Goal: Task Accomplishment & Management: Use online tool/utility

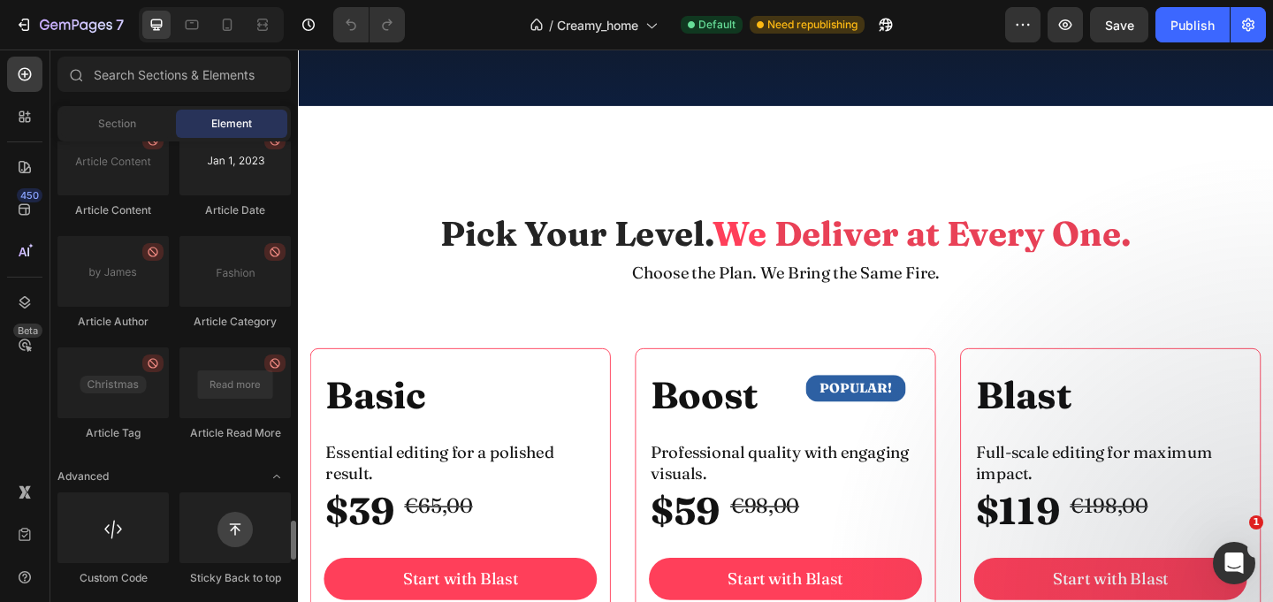
scroll to position [4781, 0]
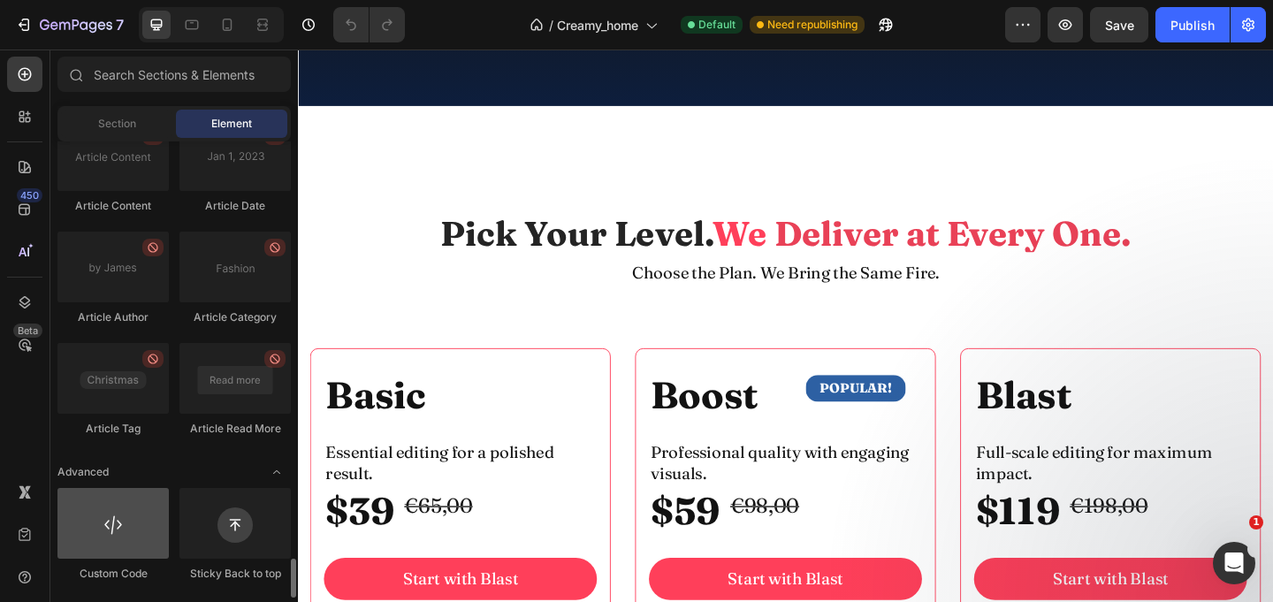
click at [125, 537] on div at bounding box center [112, 523] width 111 height 71
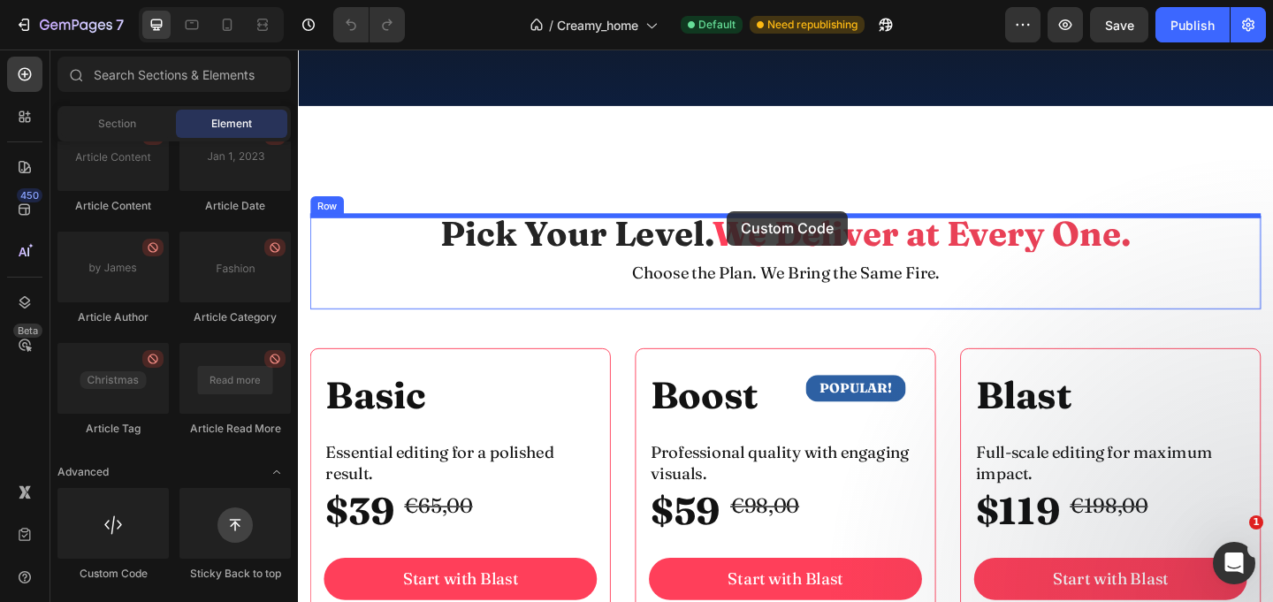
drag, startPoint x: 415, startPoint y: 589, endPoint x: 764, endPoint y: 225, distance: 503.8
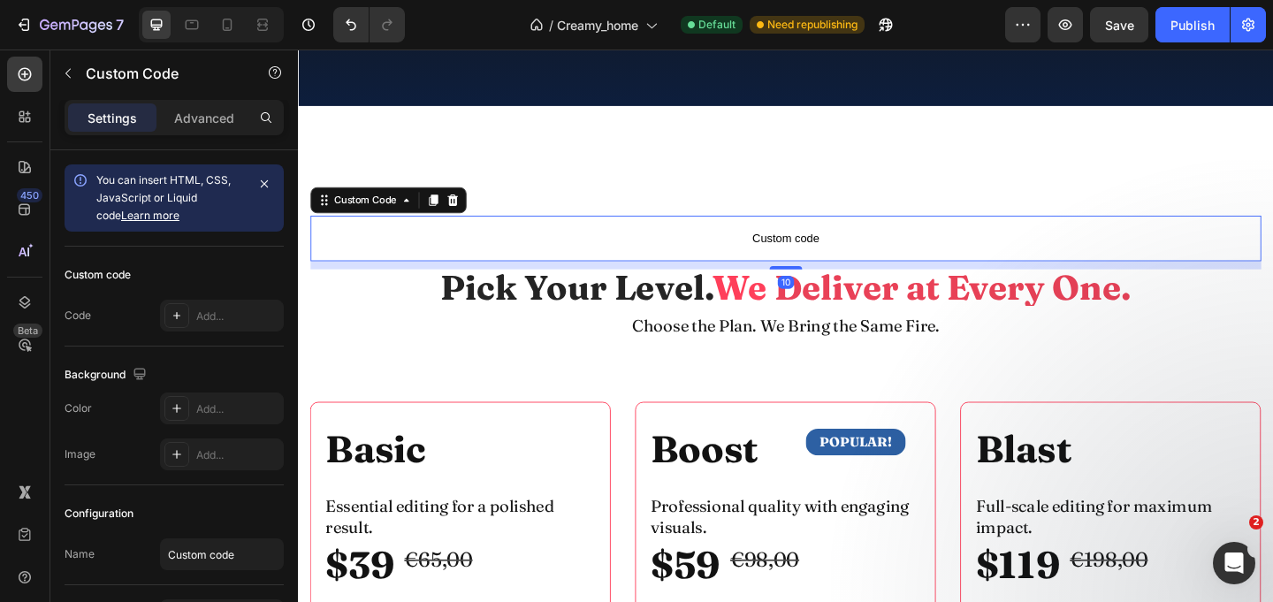
click at [821, 251] on span "Custom code" at bounding box center [828, 254] width 1034 height 21
click at [862, 251] on span "Custom code" at bounding box center [828, 254] width 1034 height 21
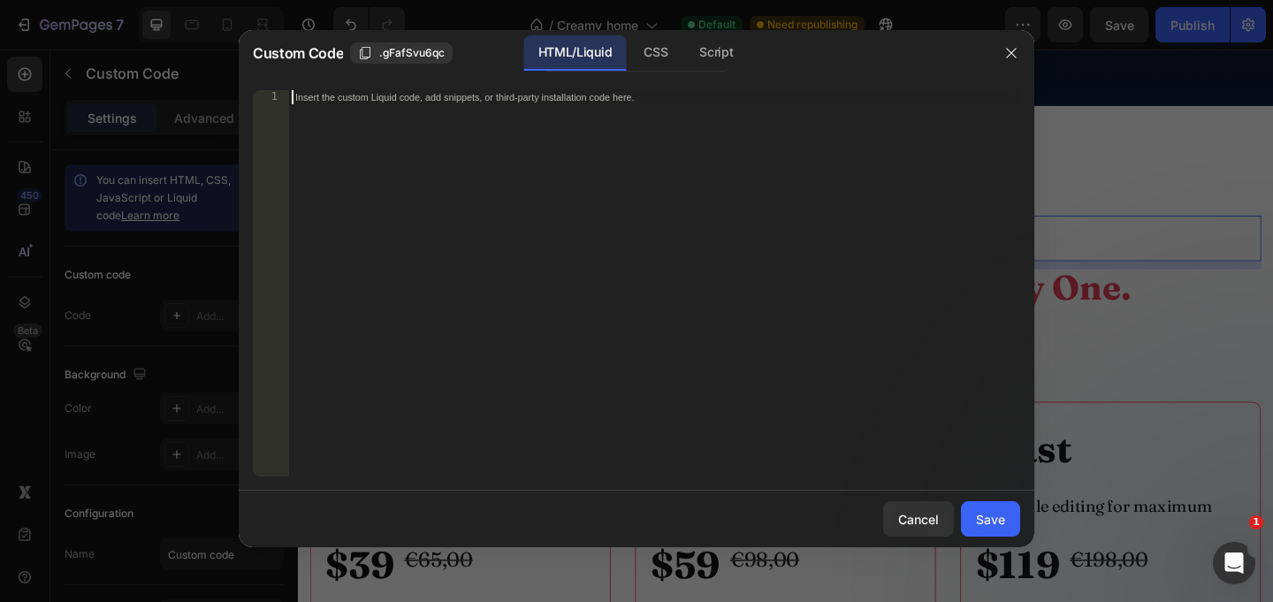
click at [505, 146] on div "Insert the custom Liquid code, add snippets, or third-party installation code h…" at bounding box center [654, 297] width 732 height 414
click at [990, 527] on div "Save" at bounding box center [990, 519] width 29 height 19
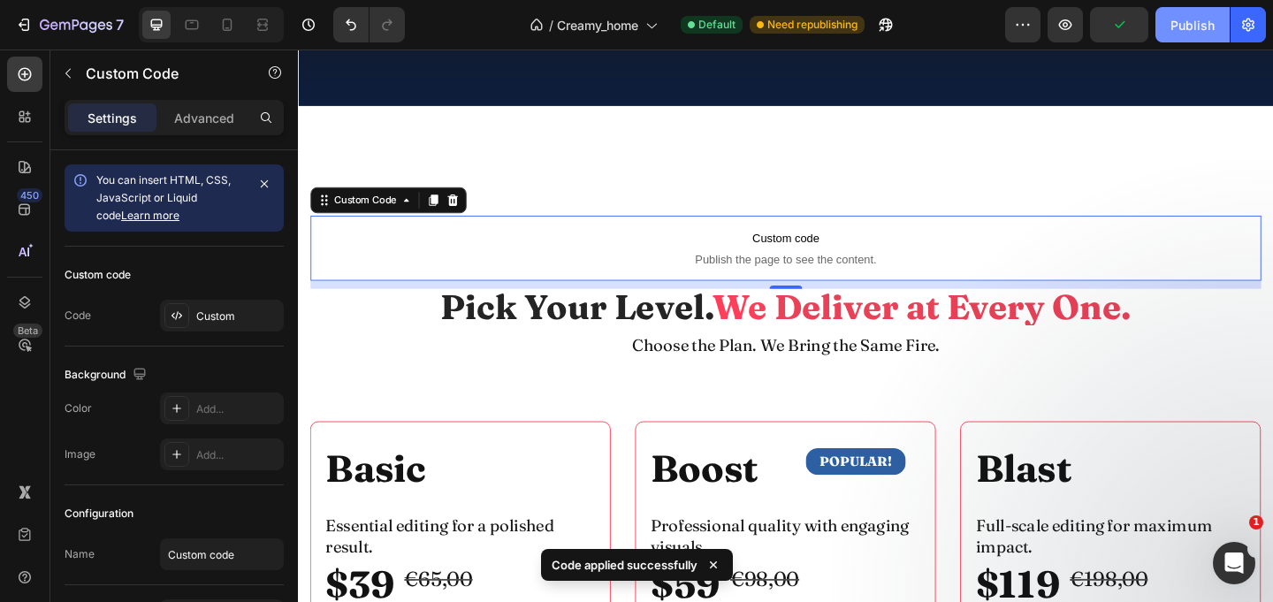
click at [1183, 17] on div "Publish" at bounding box center [1192, 25] width 44 height 19
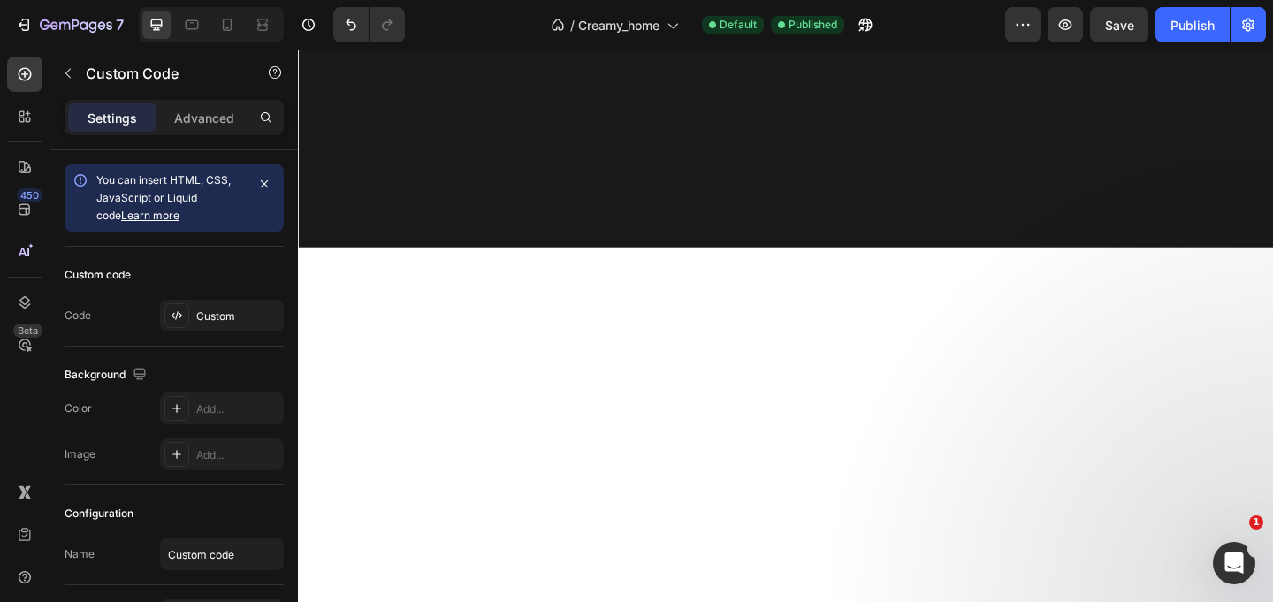
scroll to position [0, 0]
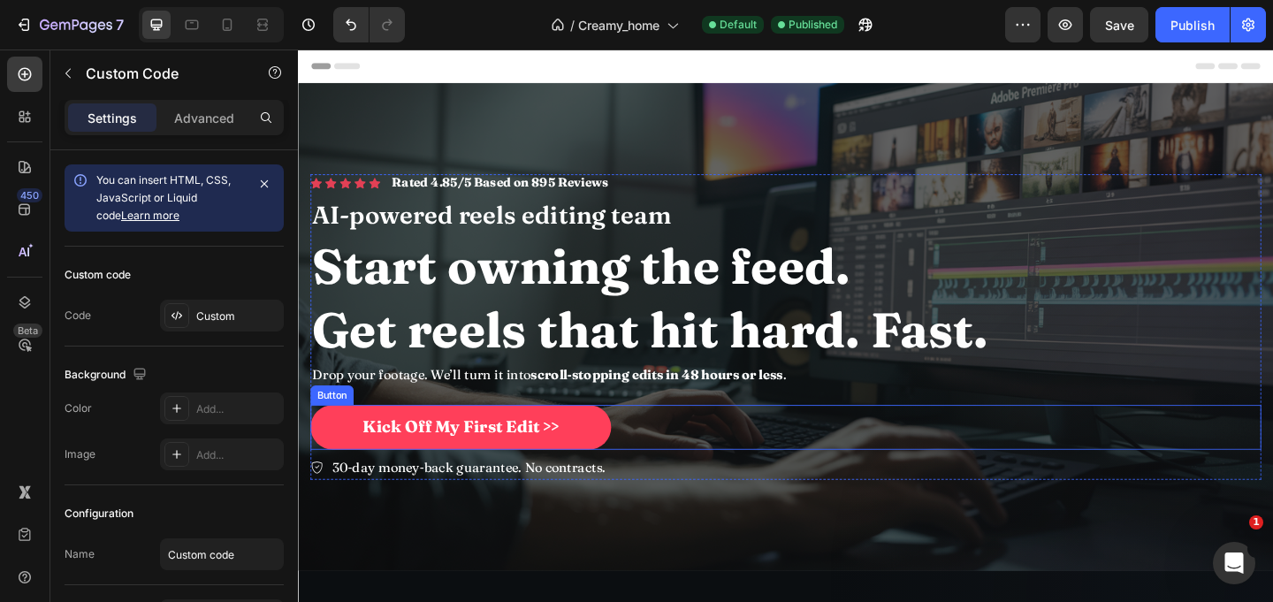
click at [593, 467] on button "Kick Off My First Edit >>" at bounding box center [474, 460] width 327 height 49
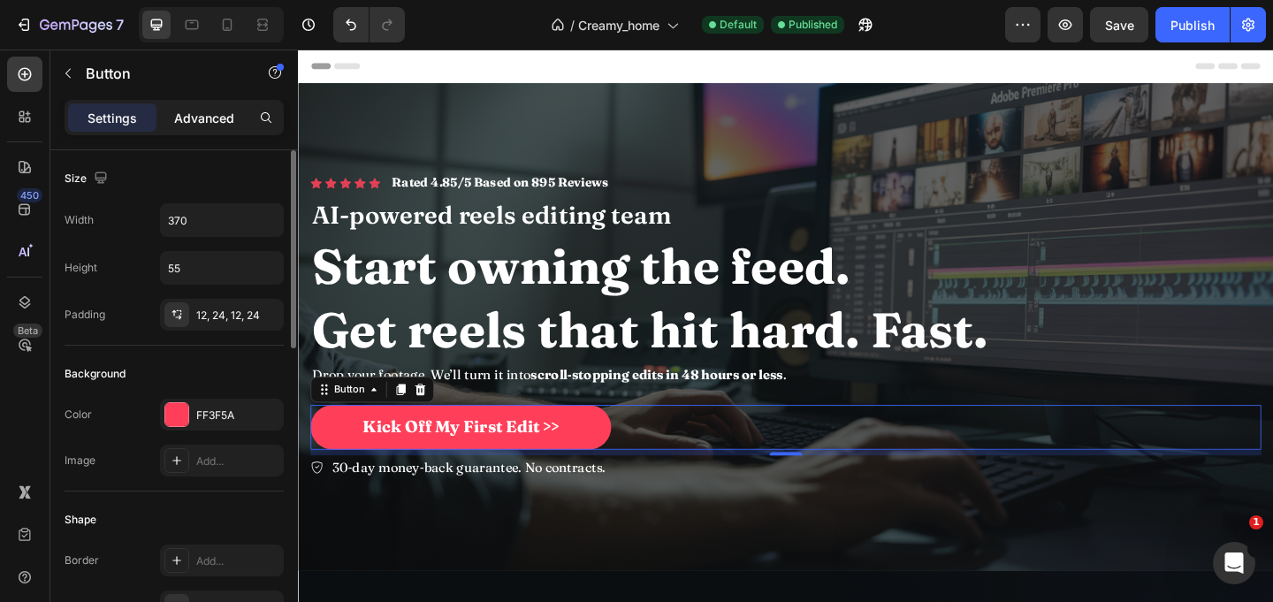
click at [189, 123] on p "Advanced" at bounding box center [204, 118] width 60 height 19
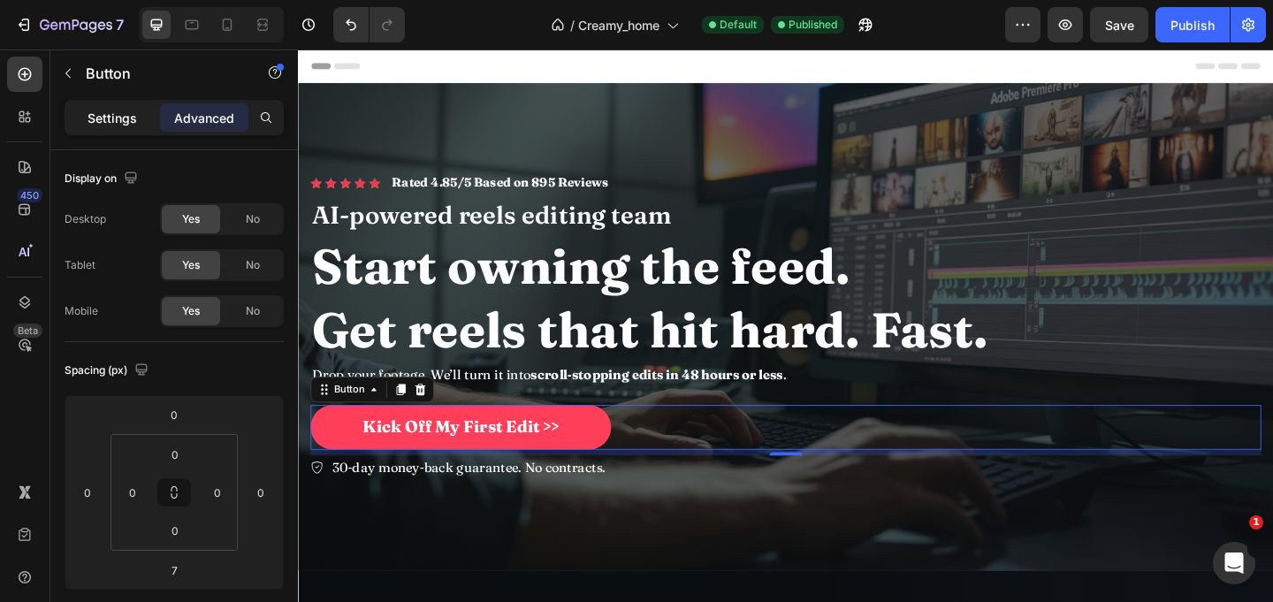
click at [114, 124] on p "Settings" at bounding box center [111, 118] width 49 height 19
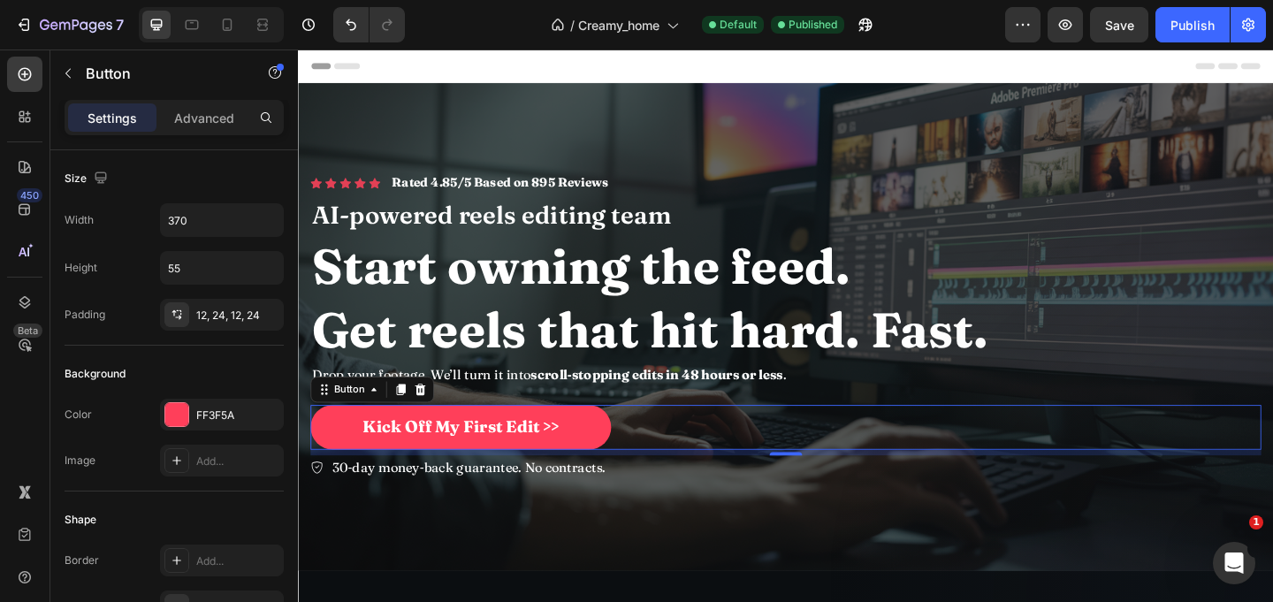
click at [610, 465] on button "Kick Off My First Edit >>" at bounding box center [474, 460] width 327 height 49
click at [534, 464] on span "Kick Off My First Edit >>" at bounding box center [475, 459] width 214 height 22
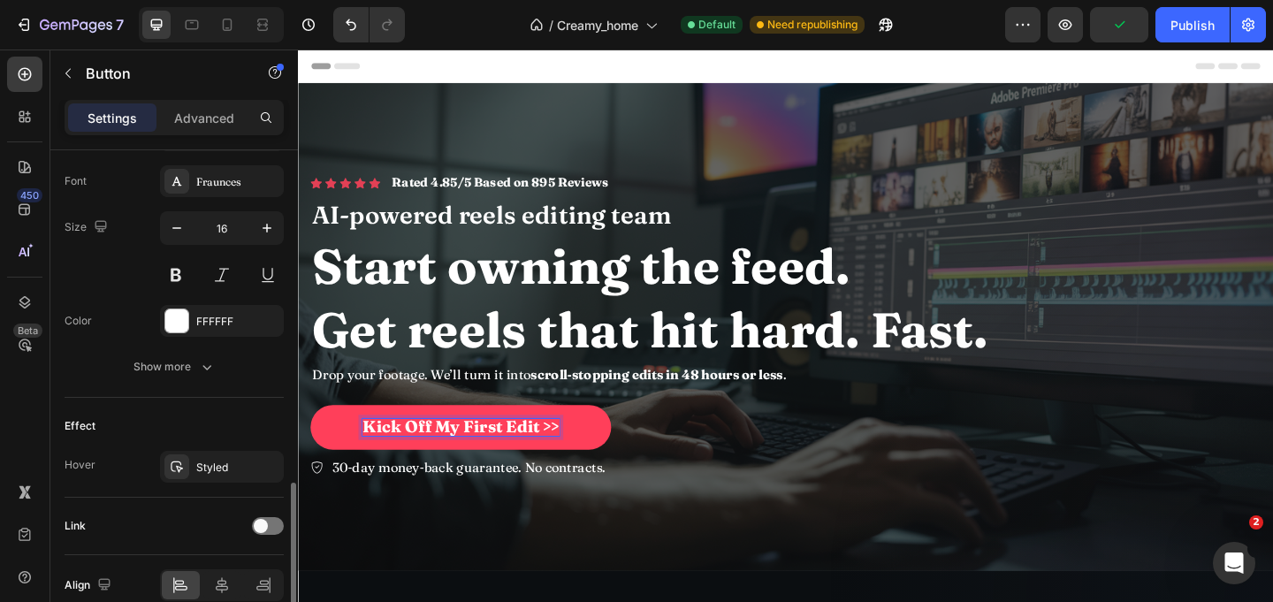
scroll to position [765, 0]
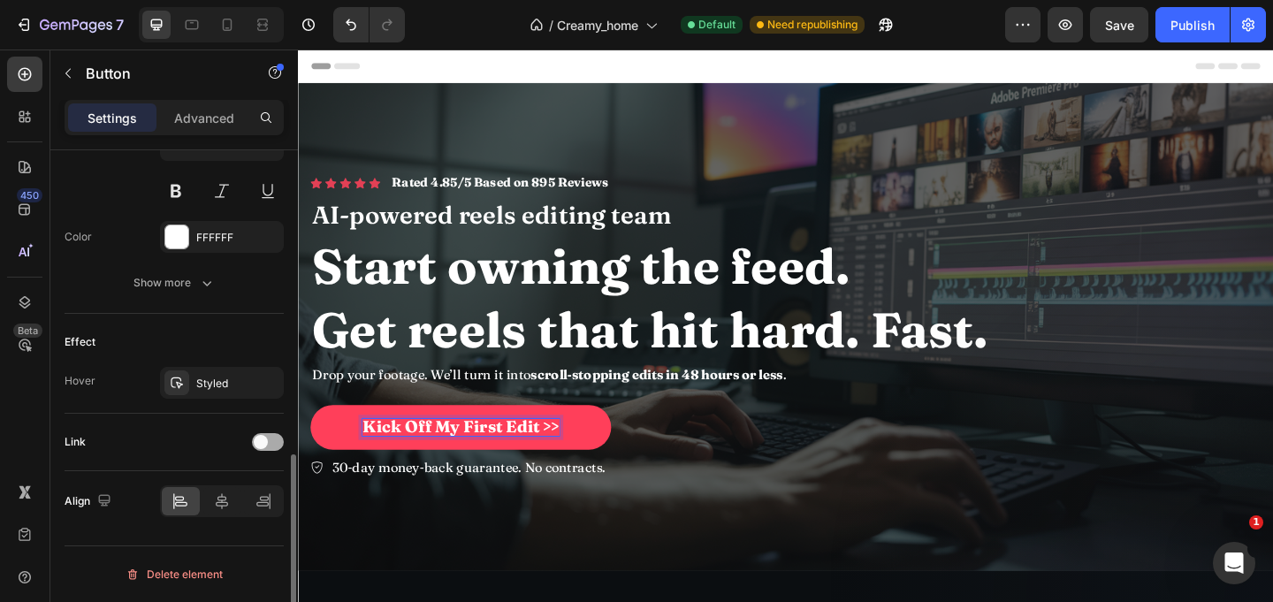
click at [270, 445] on div at bounding box center [268, 442] width 32 height 18
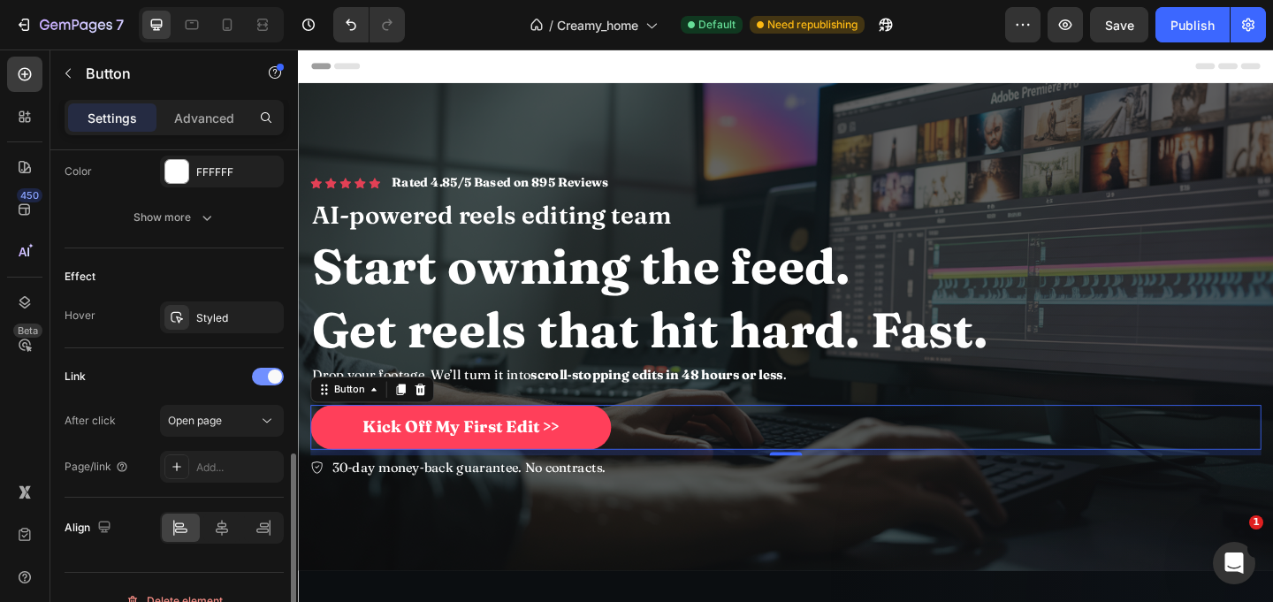
scroll to position [848, 0]
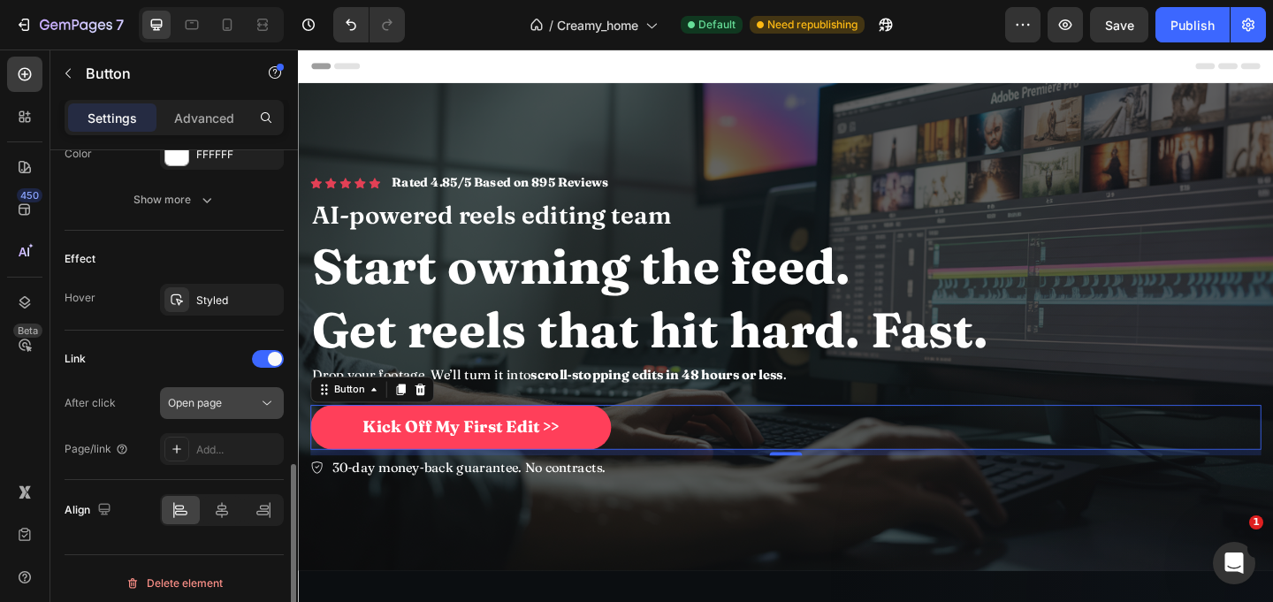
click at [260, 401] on icon at bounding box center [267, 403] width 18 height 18
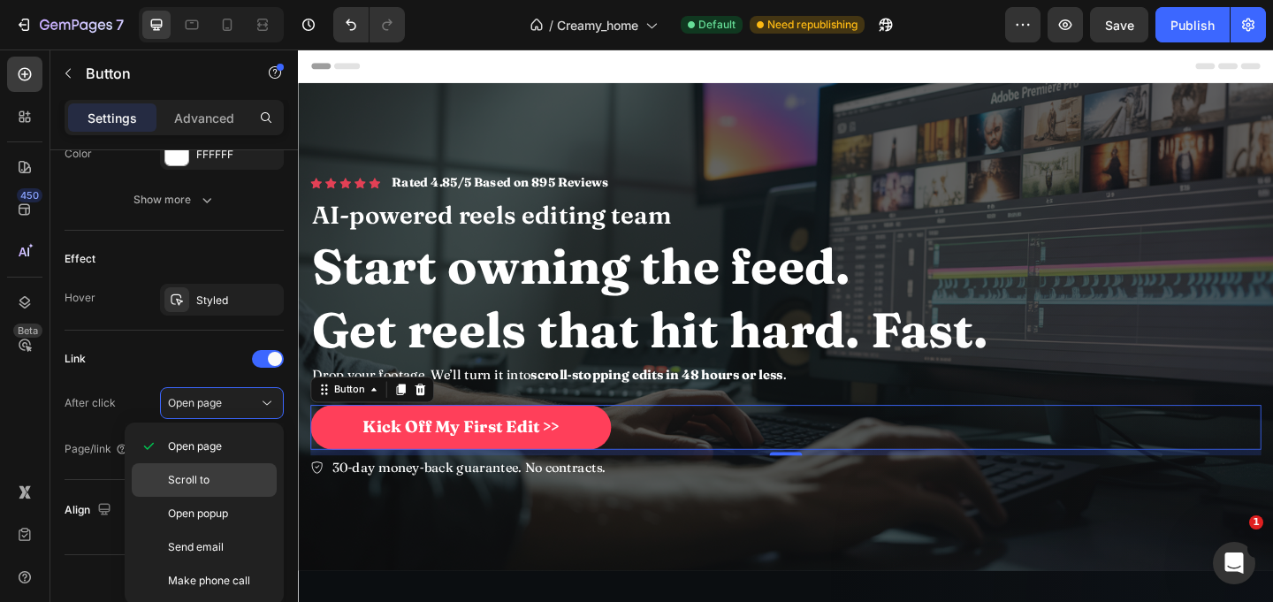
click at [232, 484] on p "Scroll to" at bounding box center [218, 480] width 101 height 16
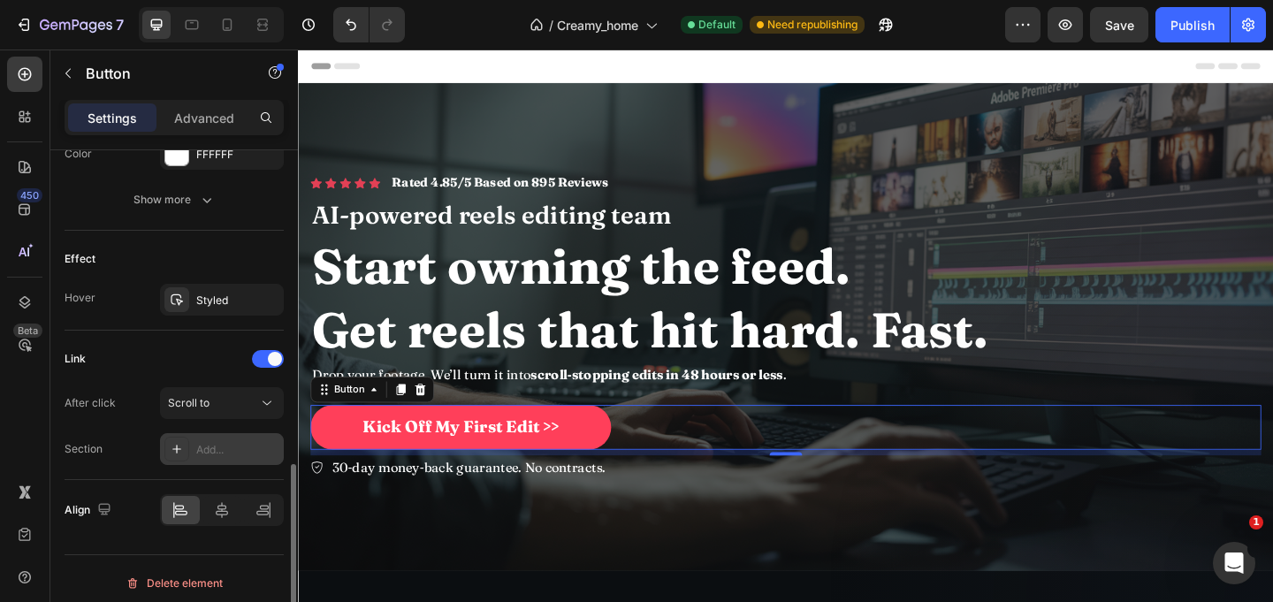
click at [228, 447] on div "Add..." at bounding box center [237, 450] width 83 height 16
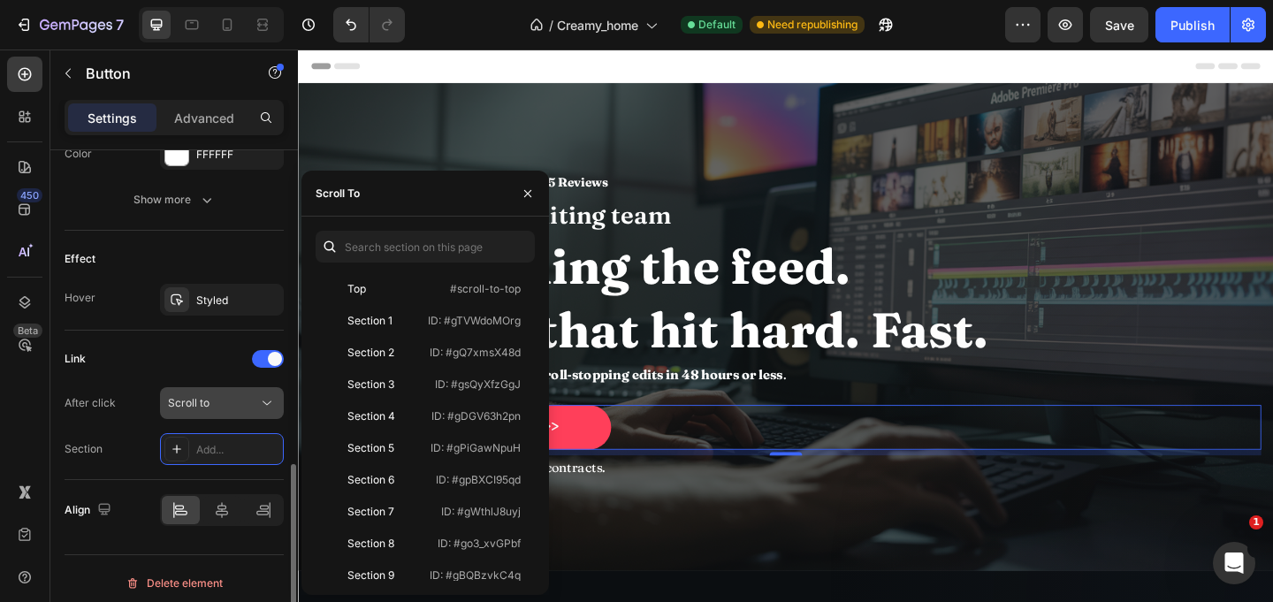
click at [247, 404] on div "Scroll to" at bounding box center [213, 403] width 90 height 16
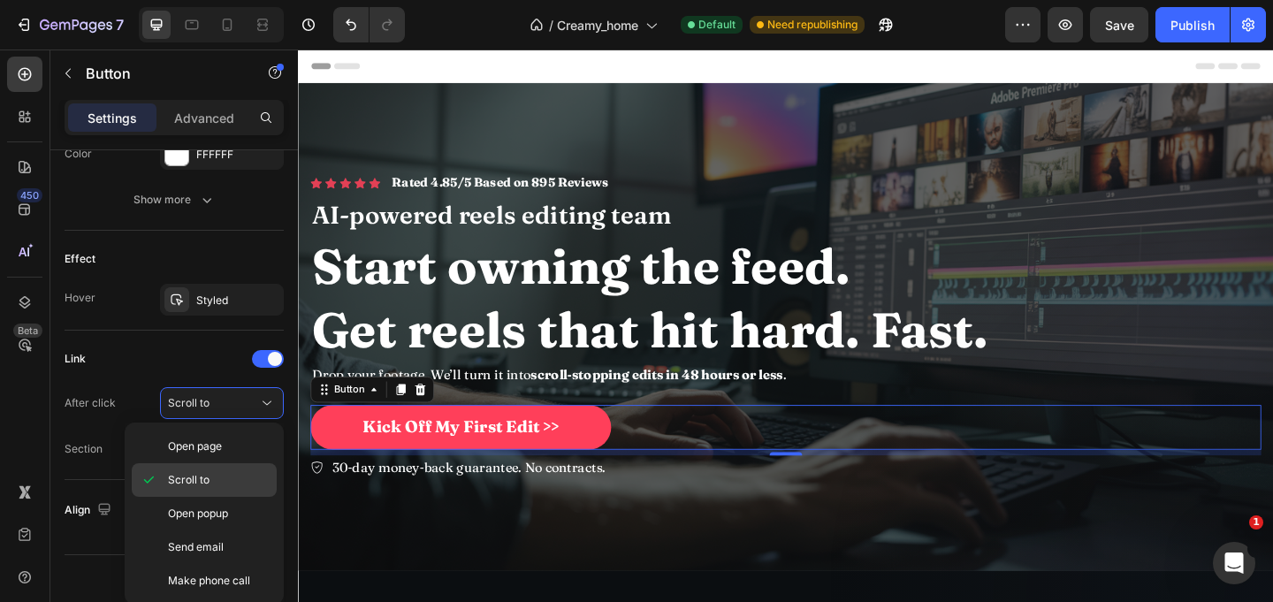
click at [212, 481] on p "Scroll to" at bounding box center [218, 480] width 101 height 16
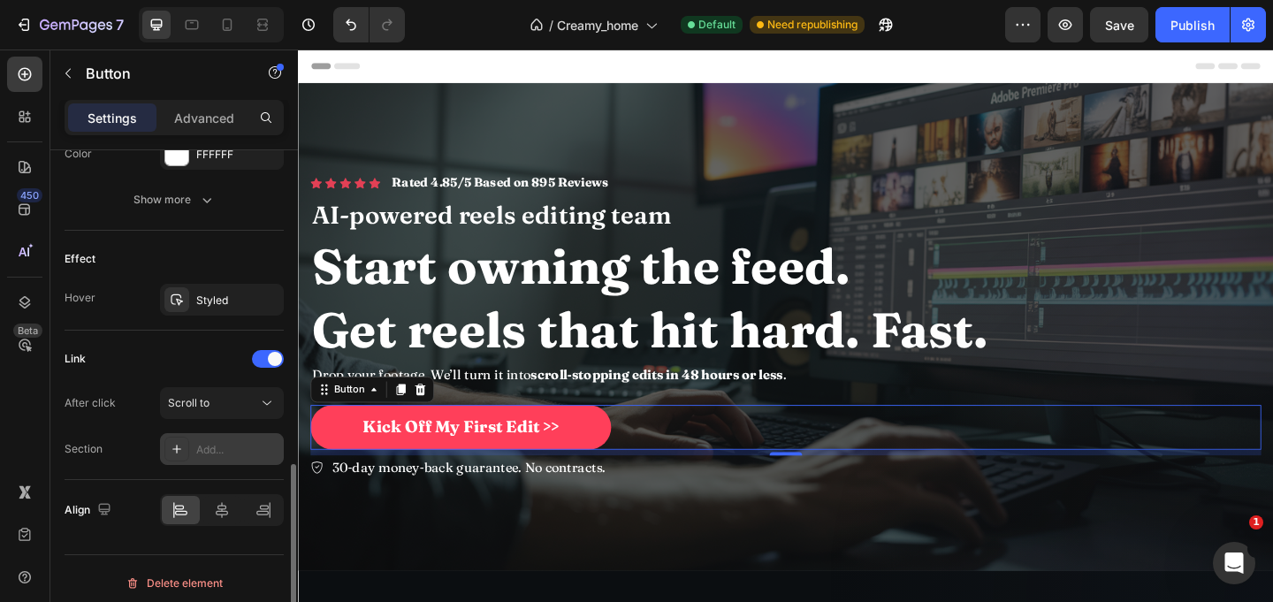
click at [235, 452] on div "Add..." at bounding box center [237, 450] width 83 height 16
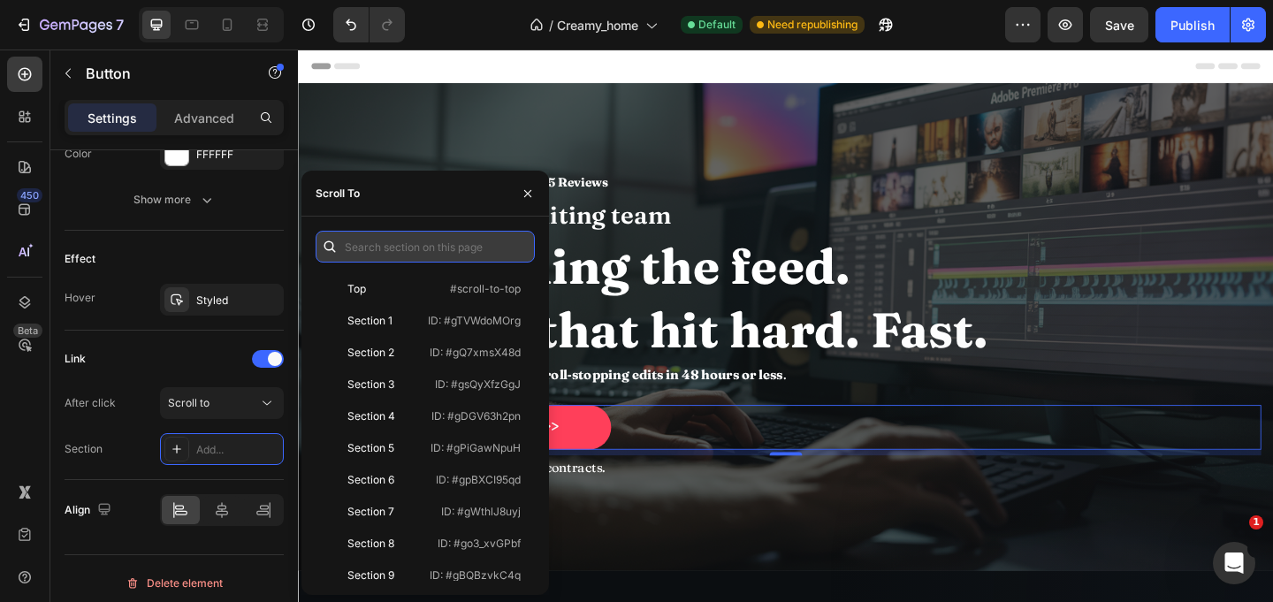
paste input "p"
type input "pricing"
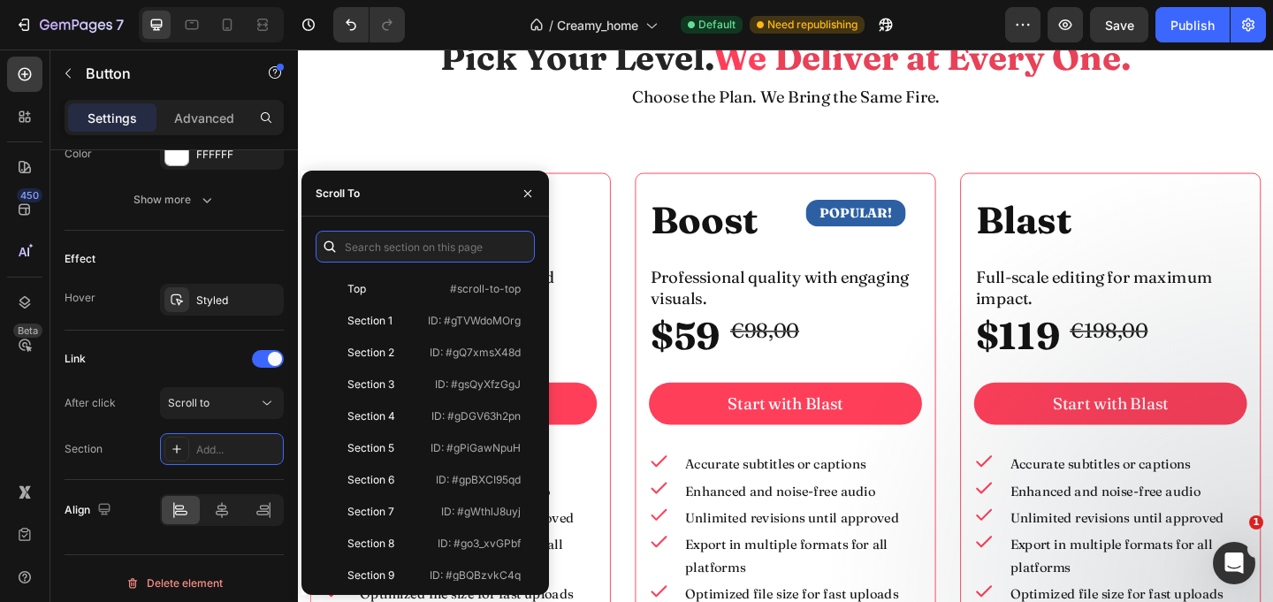
scroll to position [6788, 0]
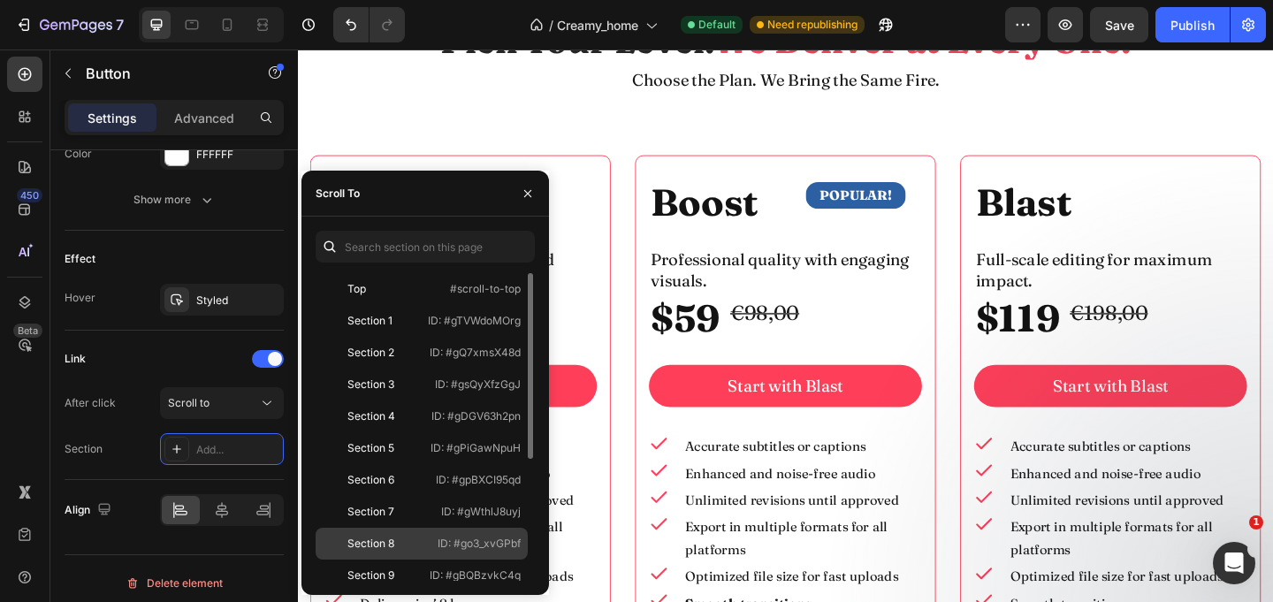
click at [382, 542] on div "Section 8" at bounding box center [370, 544] width 47 height 16
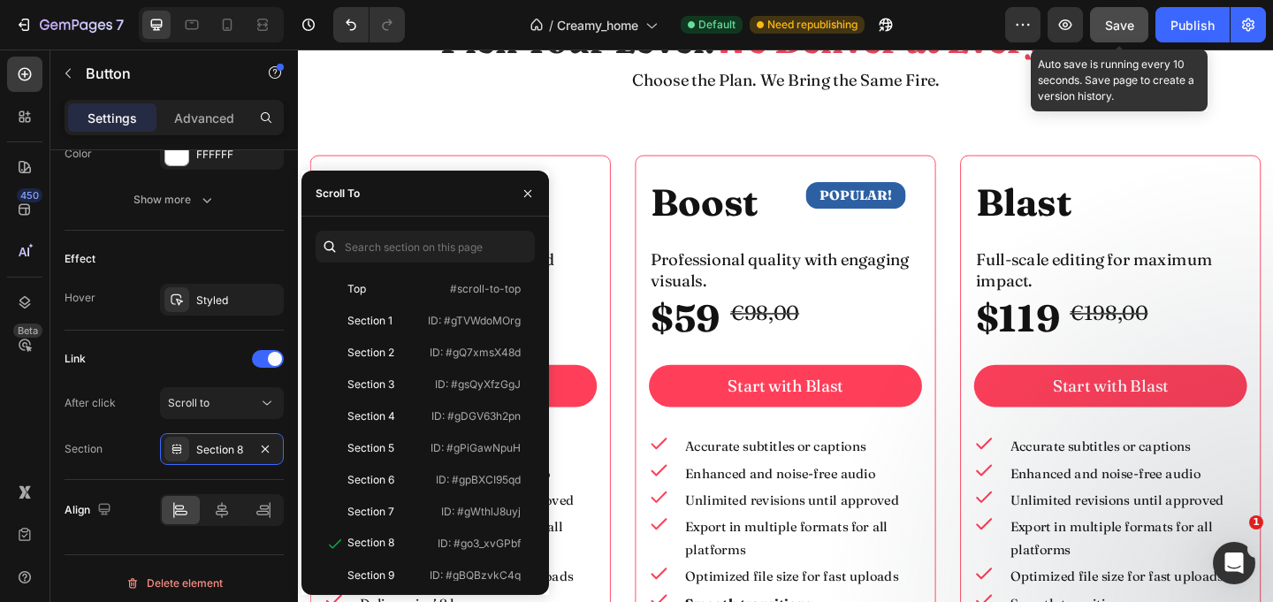
click at [1113, 16] on div "Save" at bounding box center [1119, 25] width 29 height 19
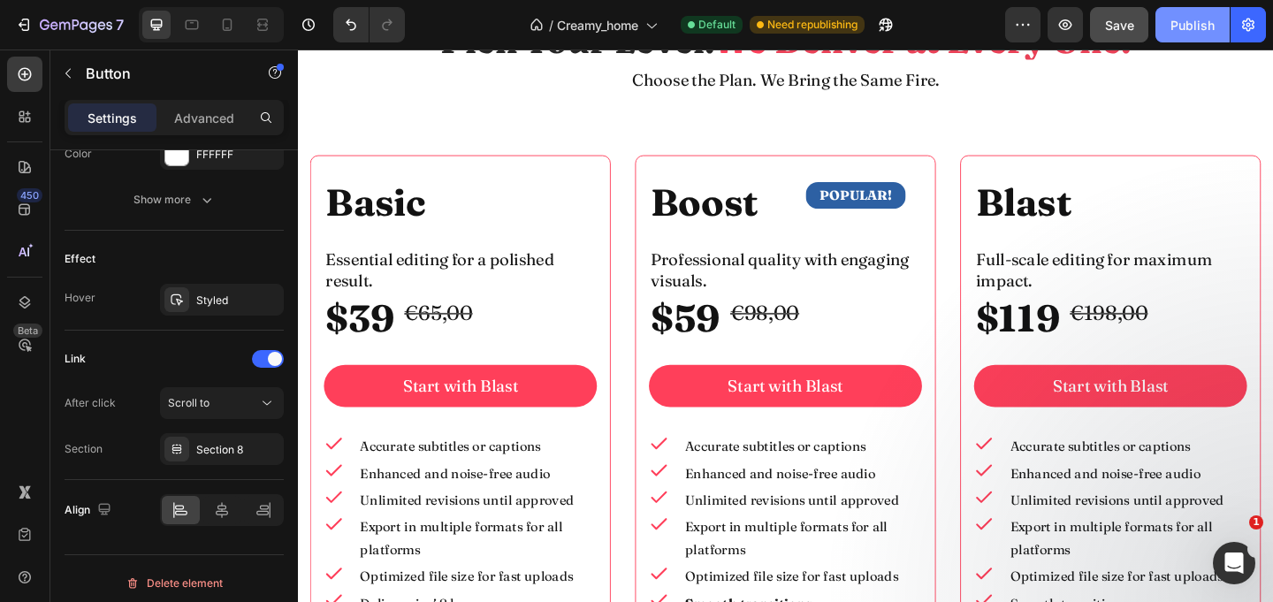
click at [1198, 35] on button "Publish" at bounding box center [1192, 24] width 74 height 35
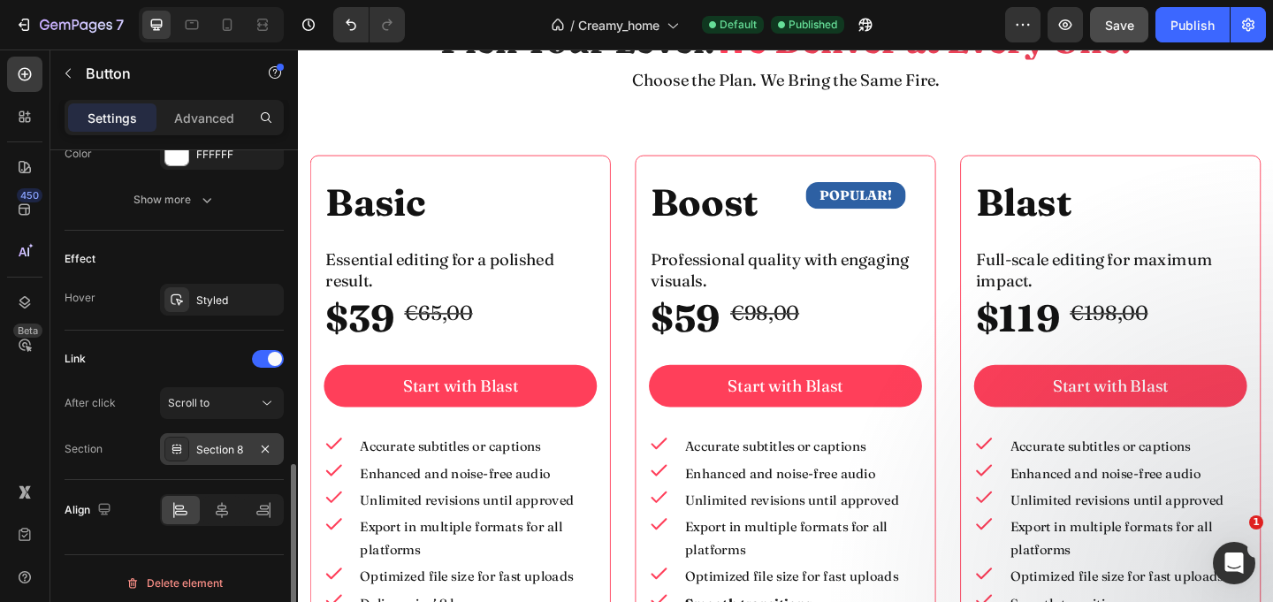
click at [242, 456] on div "Section 8" at bounding box center [221, 450] width 51 height 16
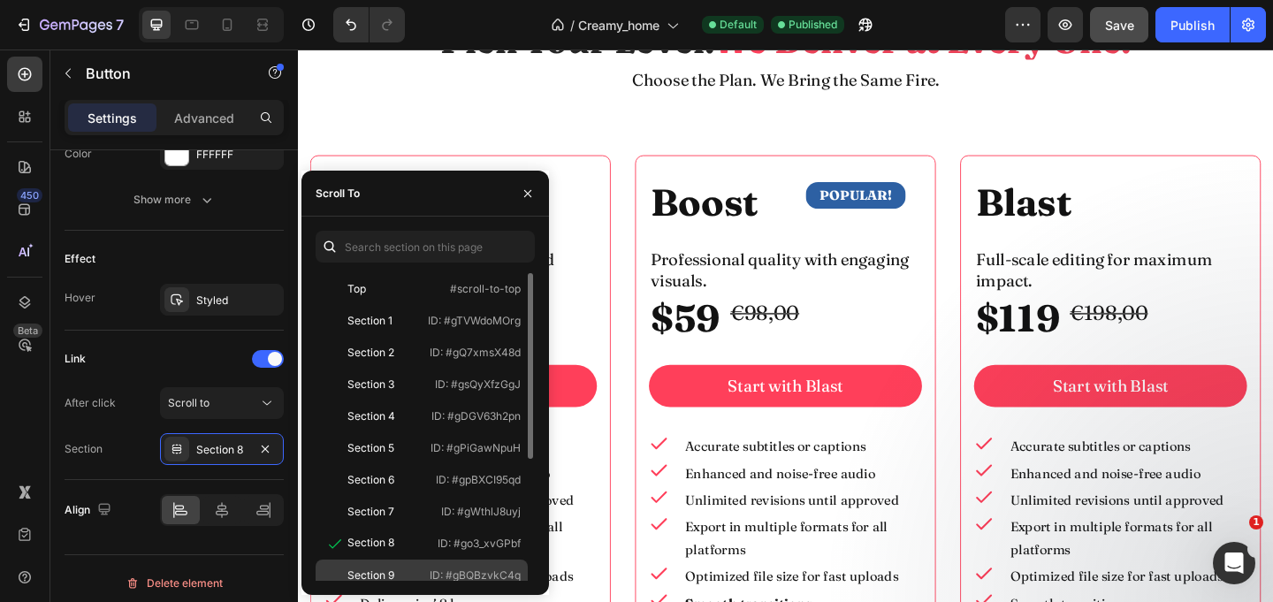
click at [376, 570] on div "Section 9" at bounding box center [370, 575] width 47 height 16
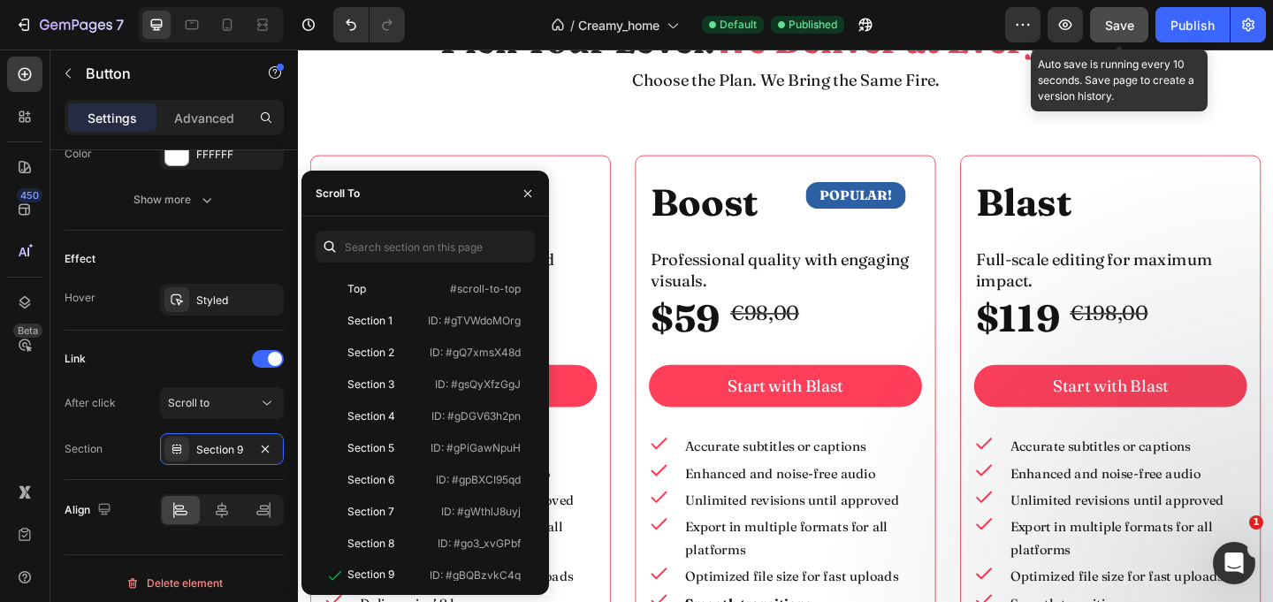
click at [1114, 22] on span "Save" at bounding box center [1119, 25] width 29 height 15
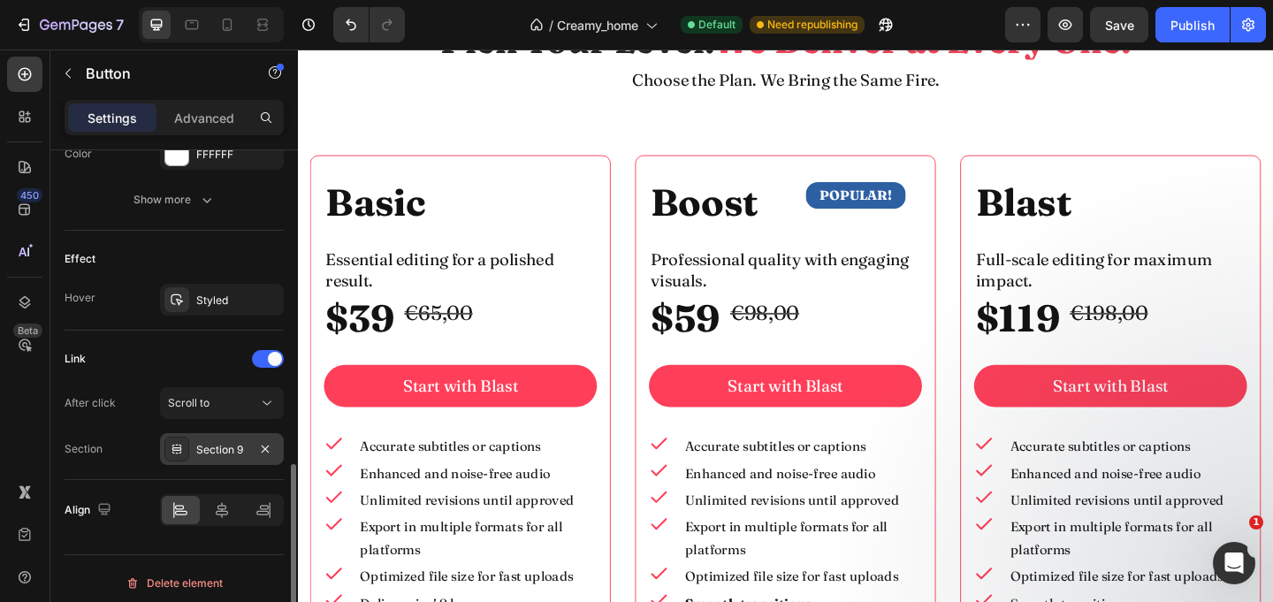
click at [249, 449] on div "Section 9" at bounding box center [222, 449] width 124 height 32
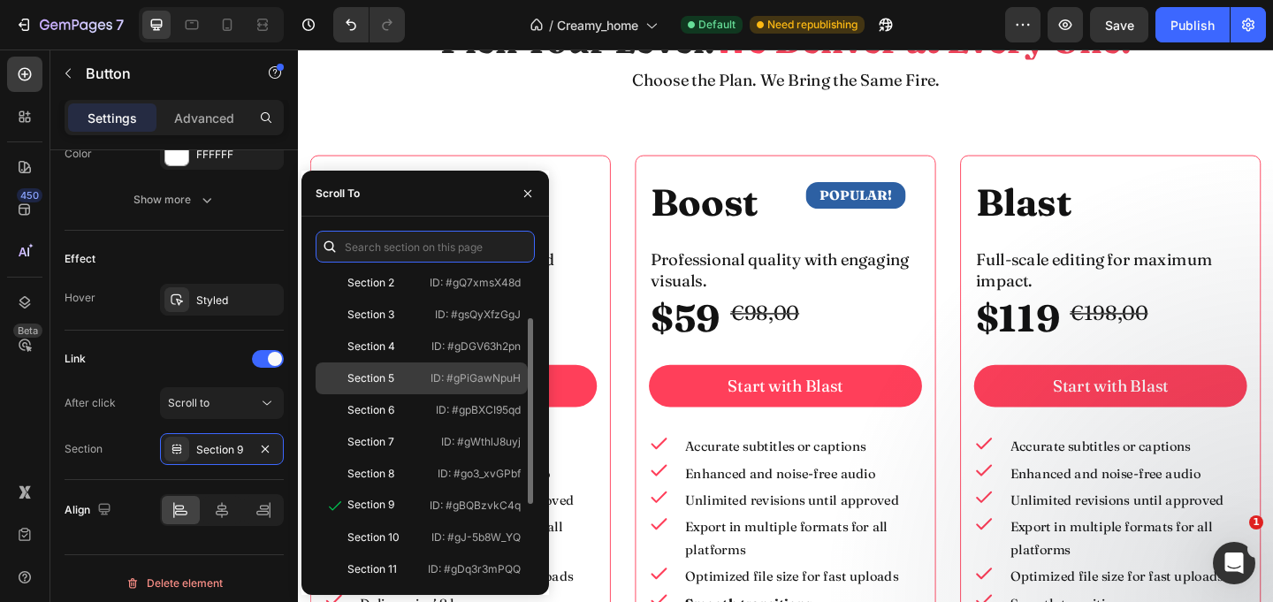
scroll to position [72, 0]
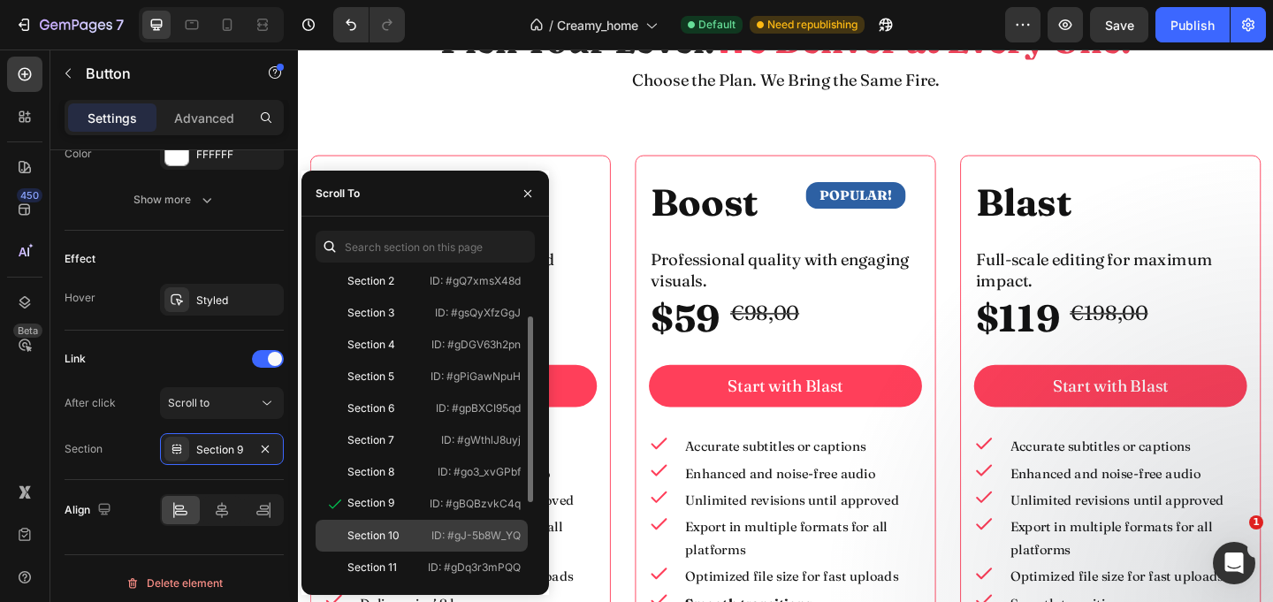
click at [381, 528] on div "Section 10" at bounding box center [373, 536] width 52 height 16
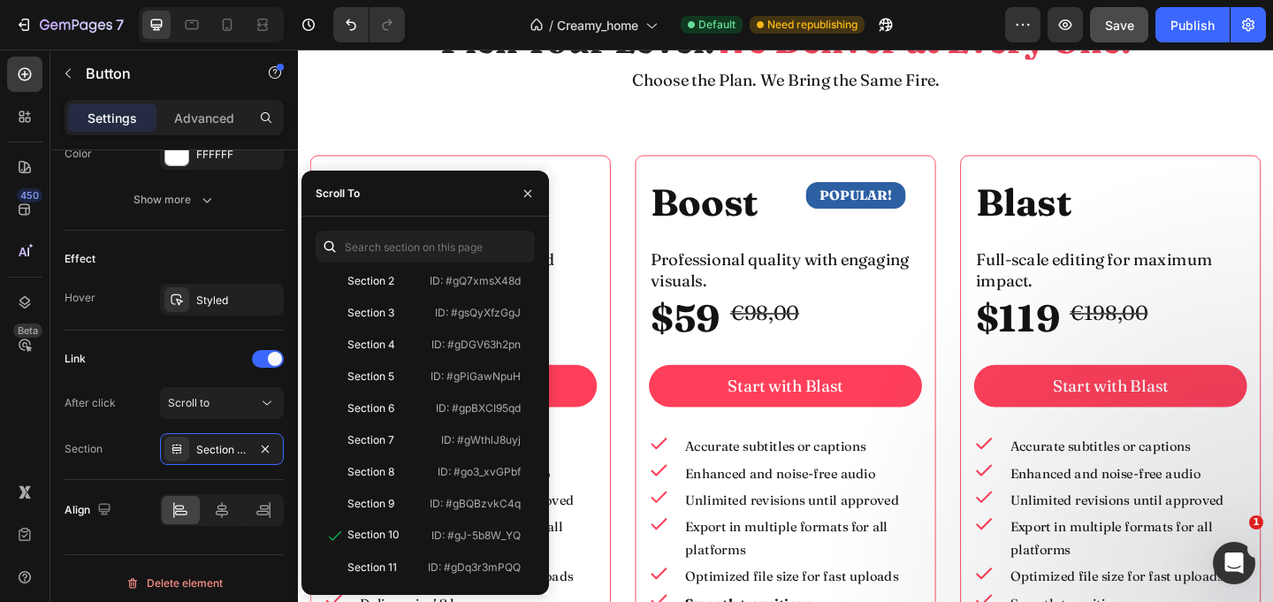
click at [1095, 25] on button "Save" at bounding box center [1119, 24] width 58 height 35
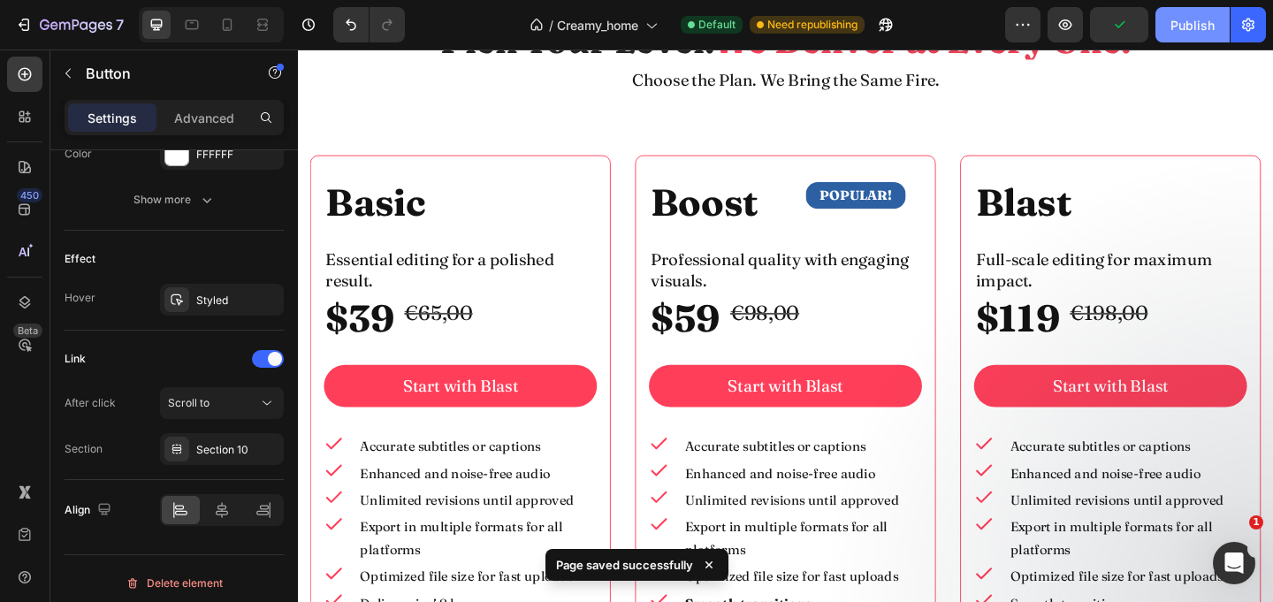
click at [1197, 16] on div "Publish" at bounding box center [1192, 25] width 44 height 19
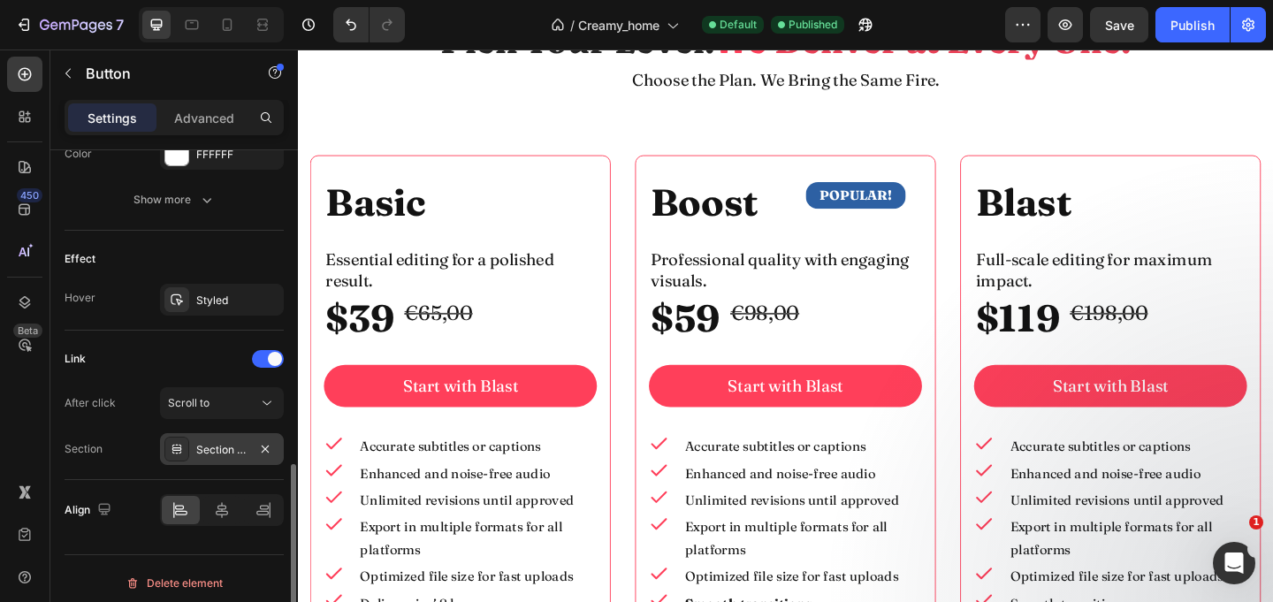
click at [239, 450] on div "Section 10" at bounding box center [221, 450] width 51 height 16
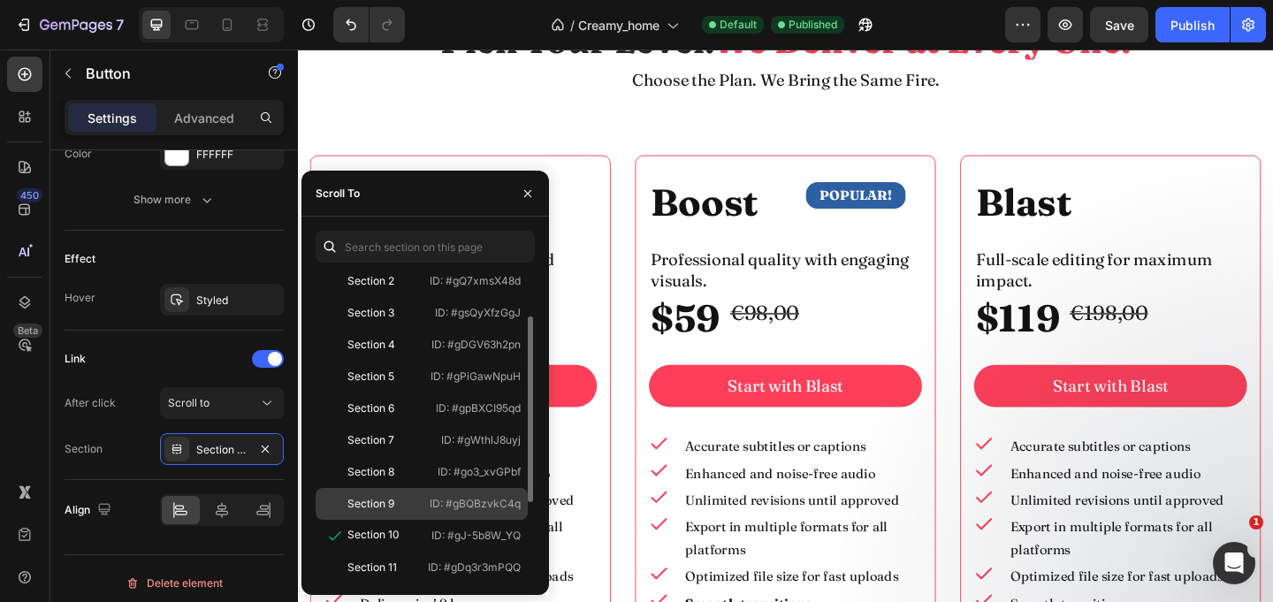
drag, startPoint x: 373, startPoint y: 505, endPoint x: 276, endPoint y: 373, distance: 163.7
click at [373, 505] on div "Section 9" at bounding box center [370, 504] width 47 height 16
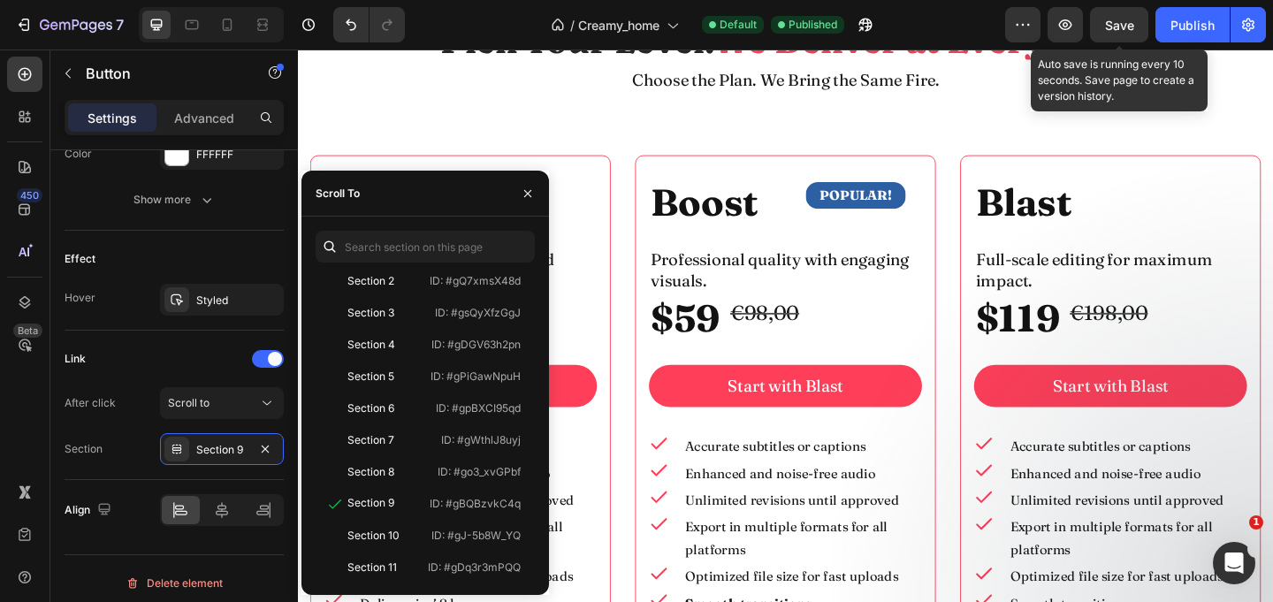
click at [1111, 24] on span "Save" at bounding box center [1119, 25] width 29 height 15
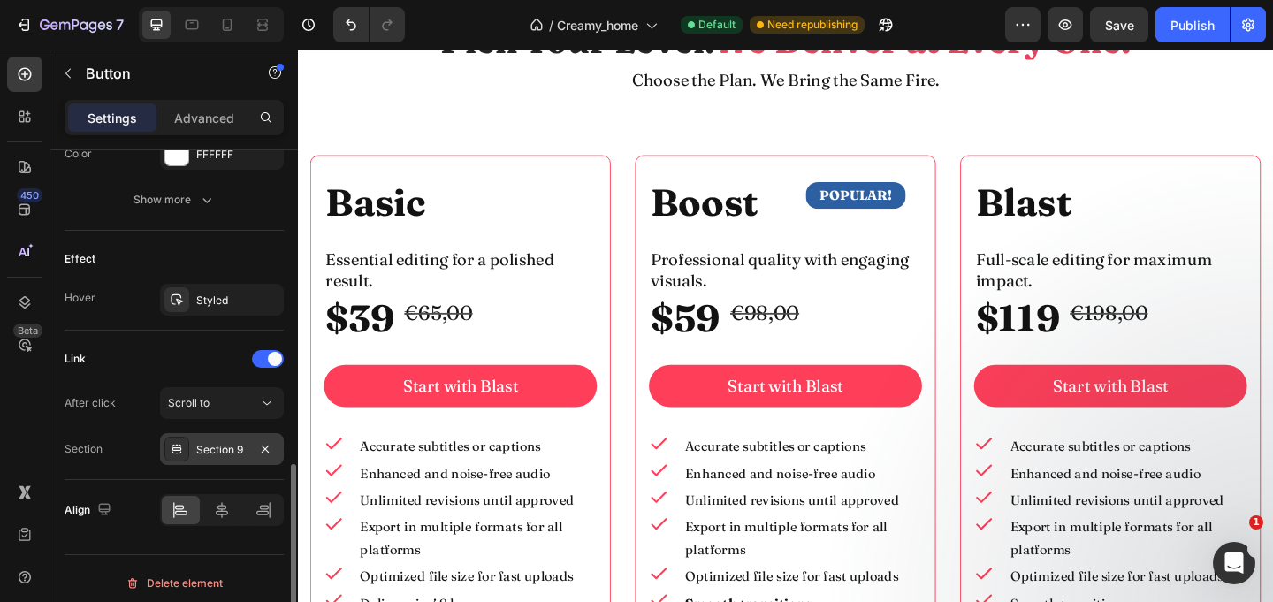
click at [239, 454] on div "Section 9" at bounding box center [221, 450] width 51 height 16
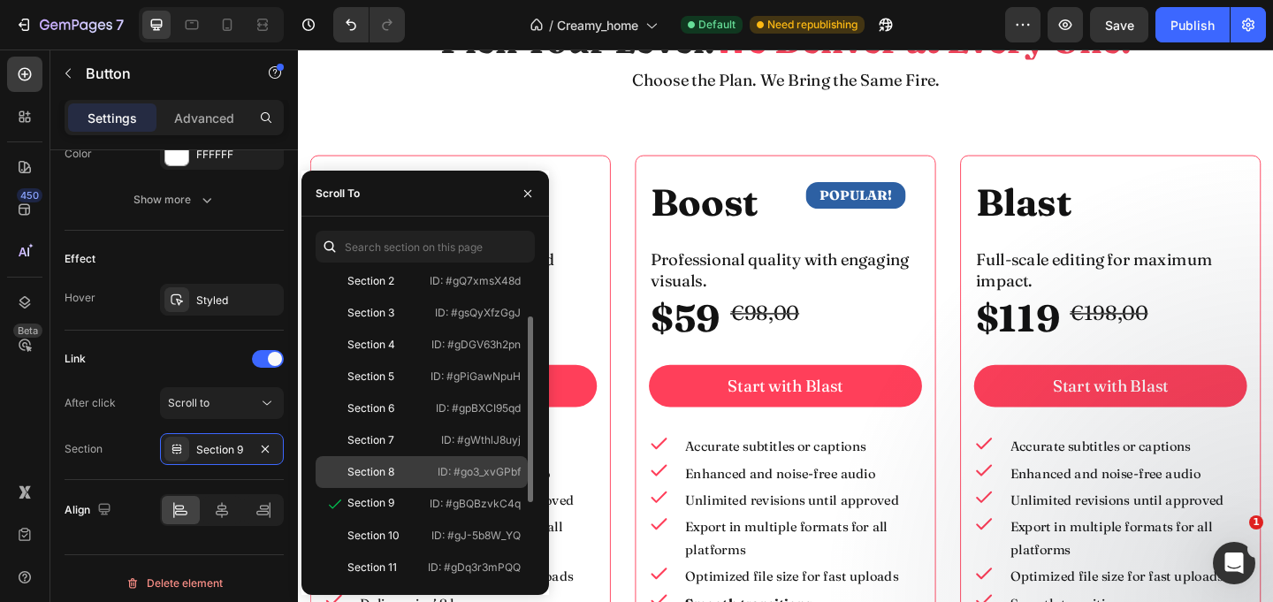
click at [379, 474] on div "Section 8" at bounding box center [370, 472] width 47 height 16
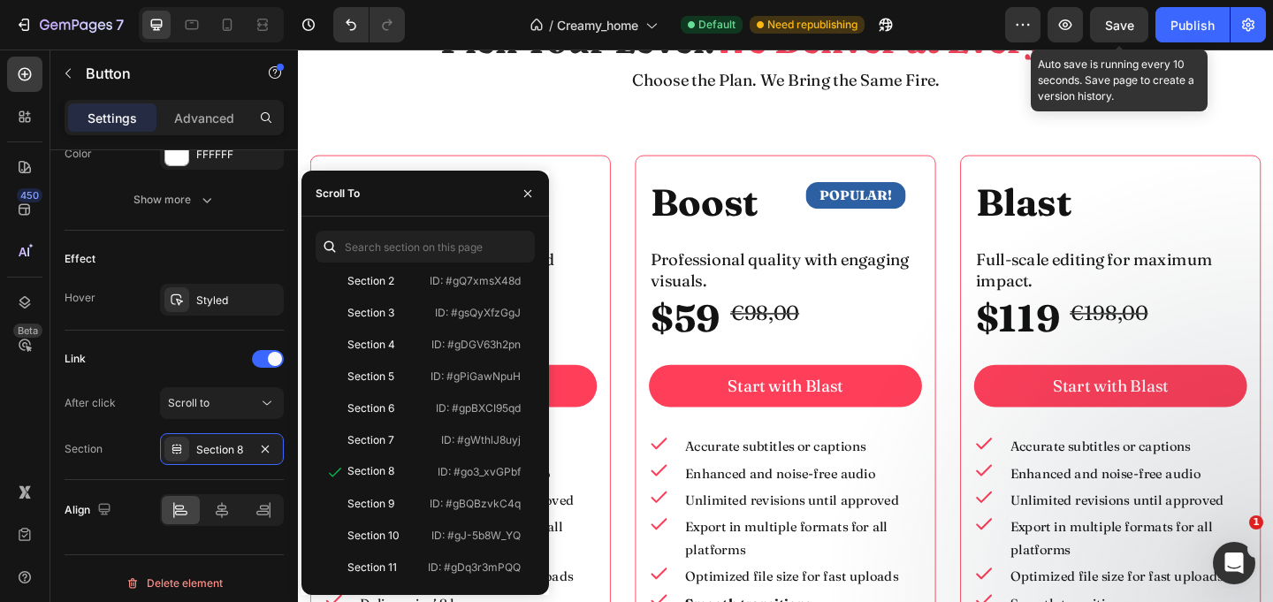
click at [1111, 22] on span "Save" at bounding box center [1119, 25] width 29 height 15
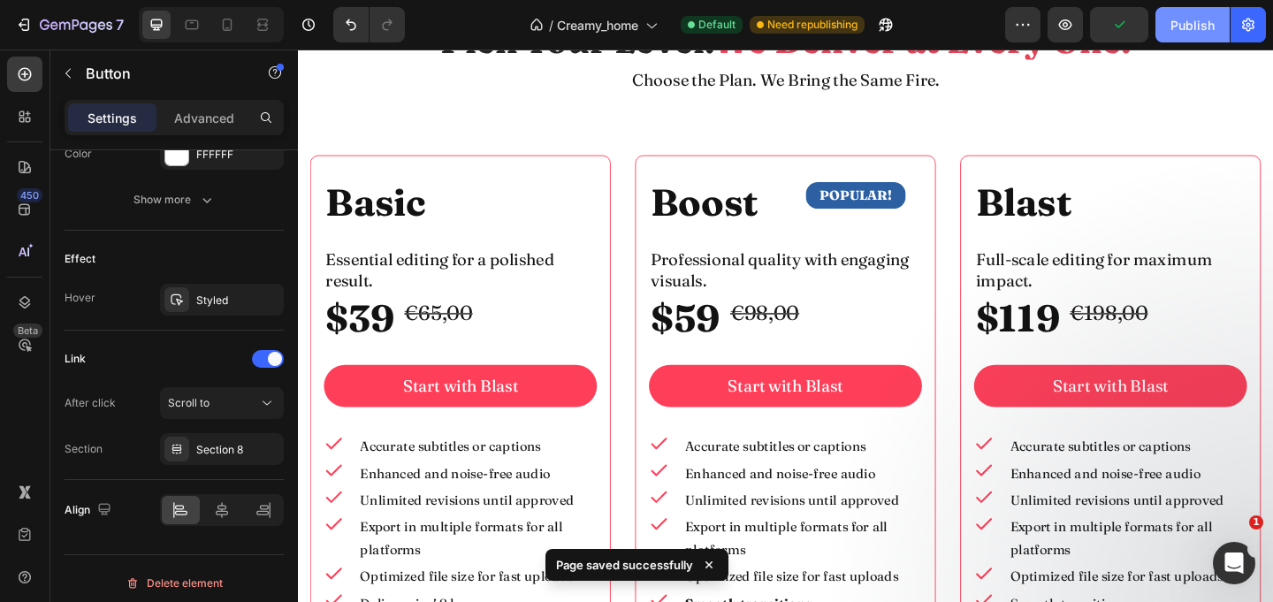
click at [1177, 29] on div "Publish" at bounding box center [1192, 25] width 44 height 19
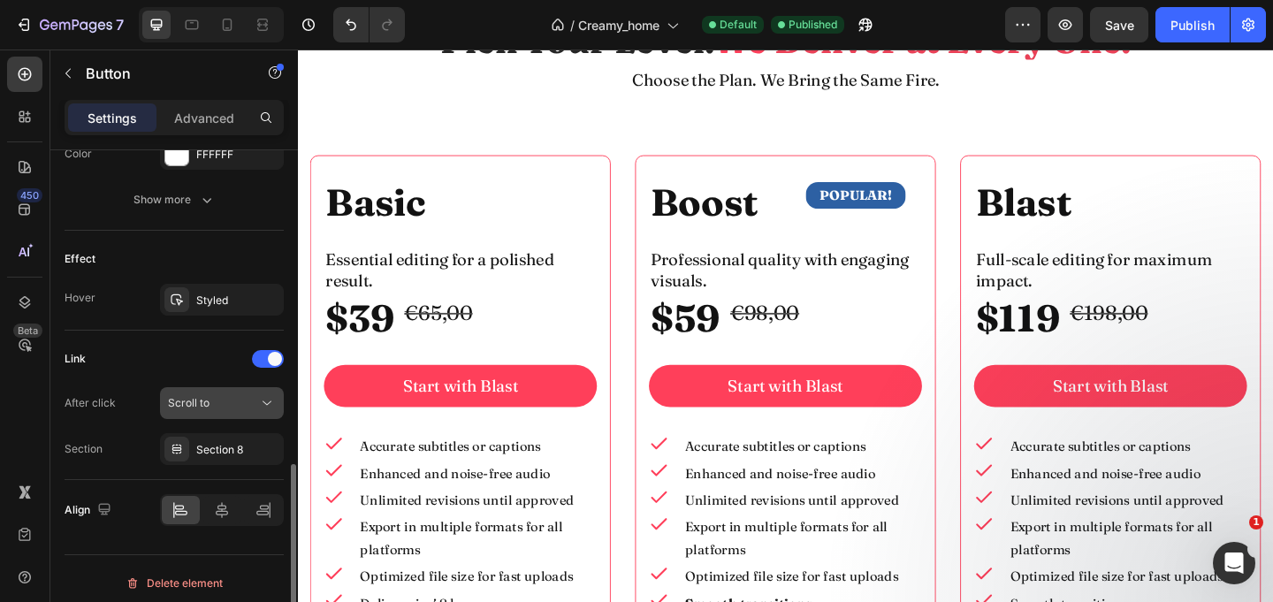
click at [224, 399] on div "Scroll to" at bounding box center [213, 403] width 90 height 16
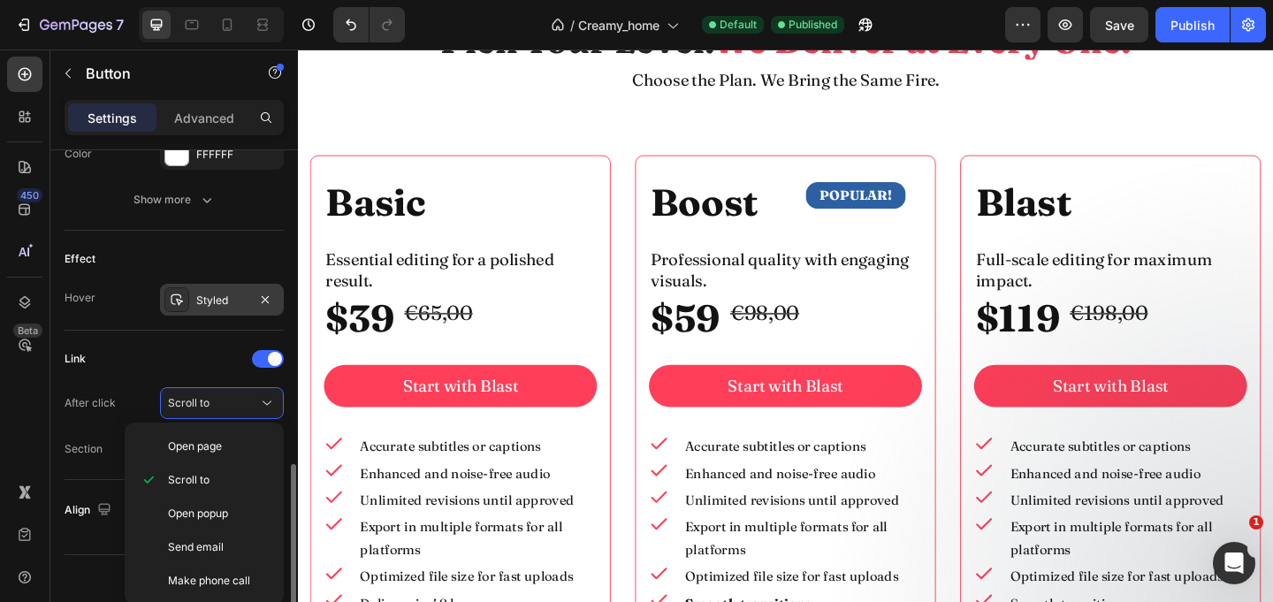
scroll to position [857, 0]
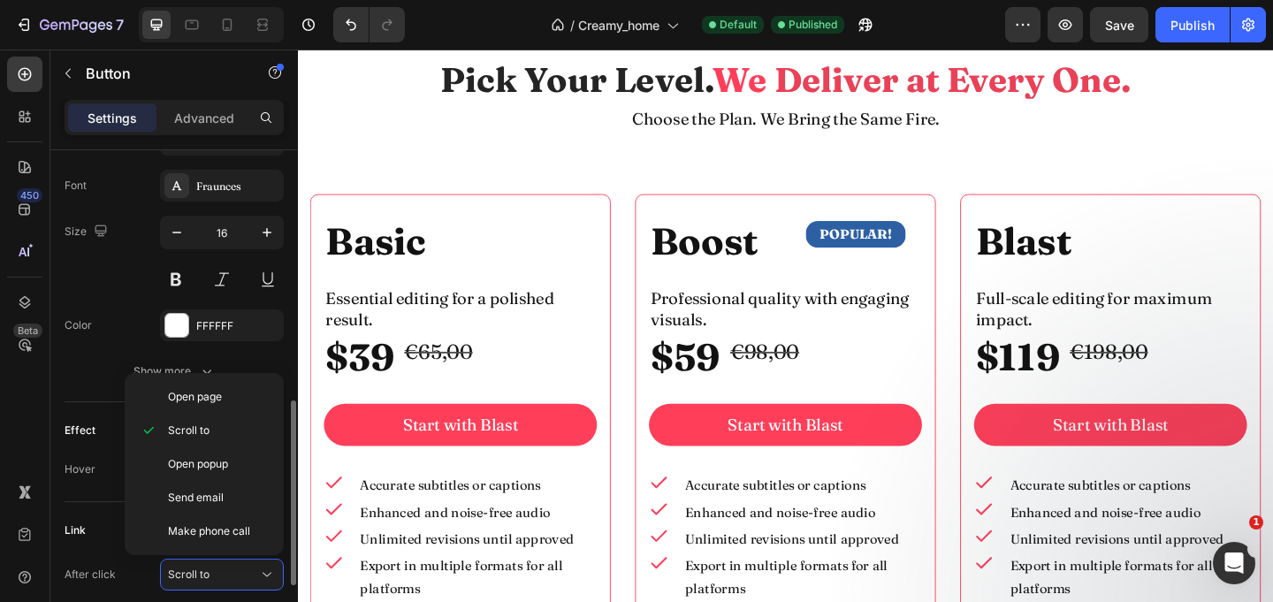
scroll to position [705, 0]
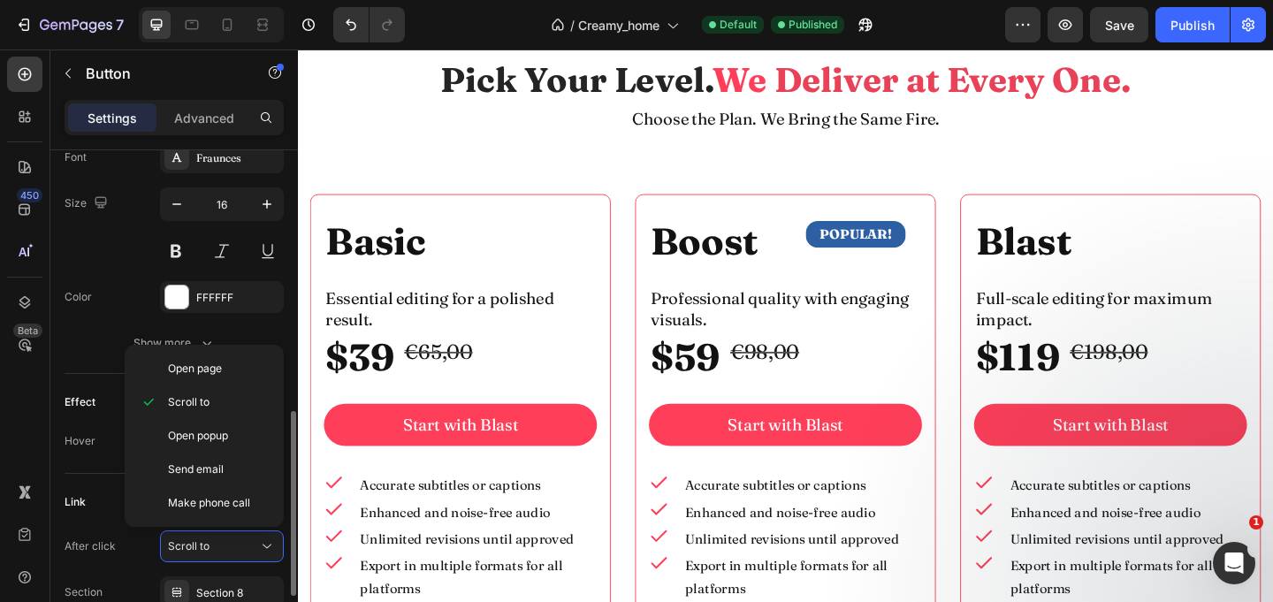
click at [82, 376] on div "Effect Hover Styled" at bounding box center [174, 424] width 219 height 100
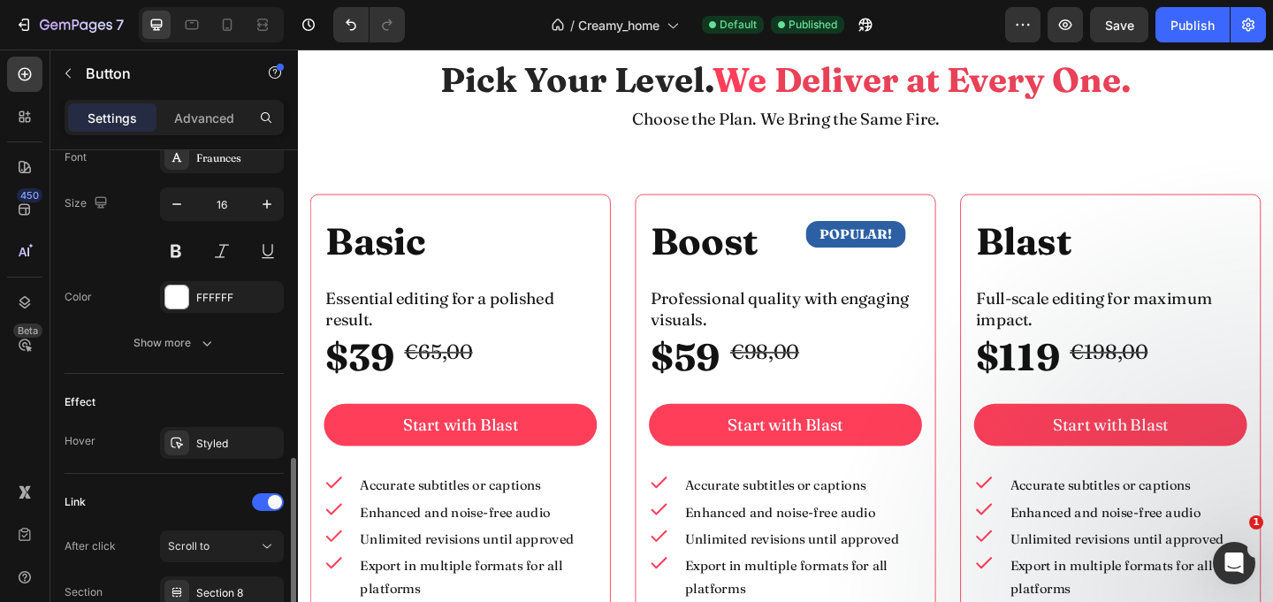
scroll to position [857, 0]
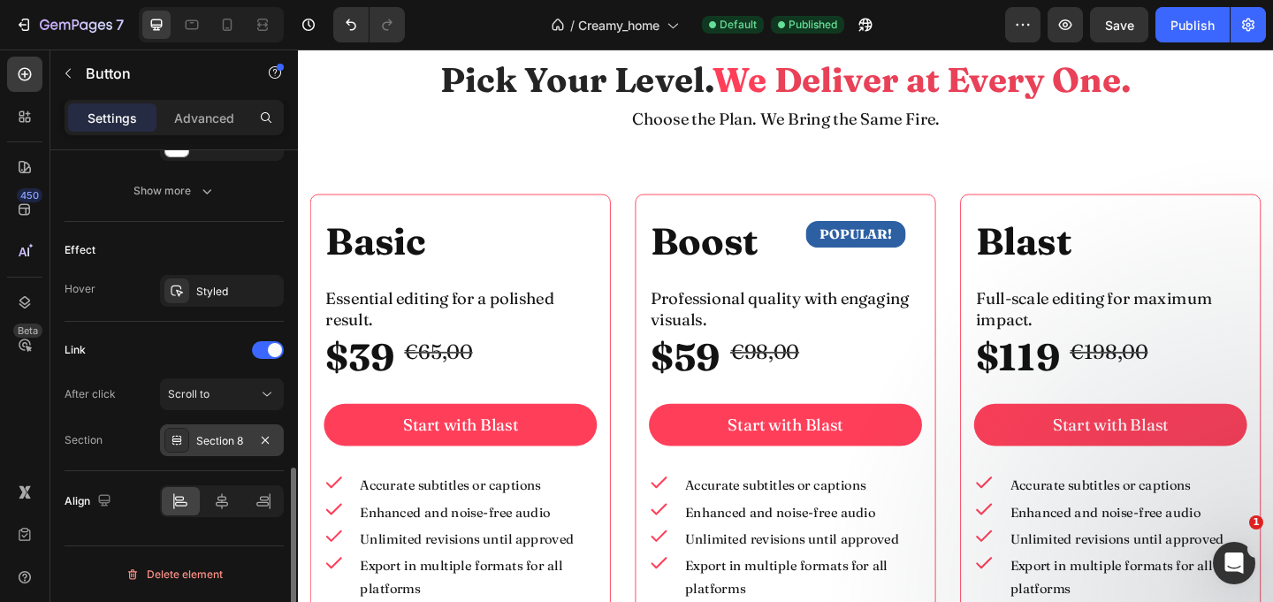
click at [223, 444] on div "Section 8" at bounding box center [221, 441] width 51 height 16
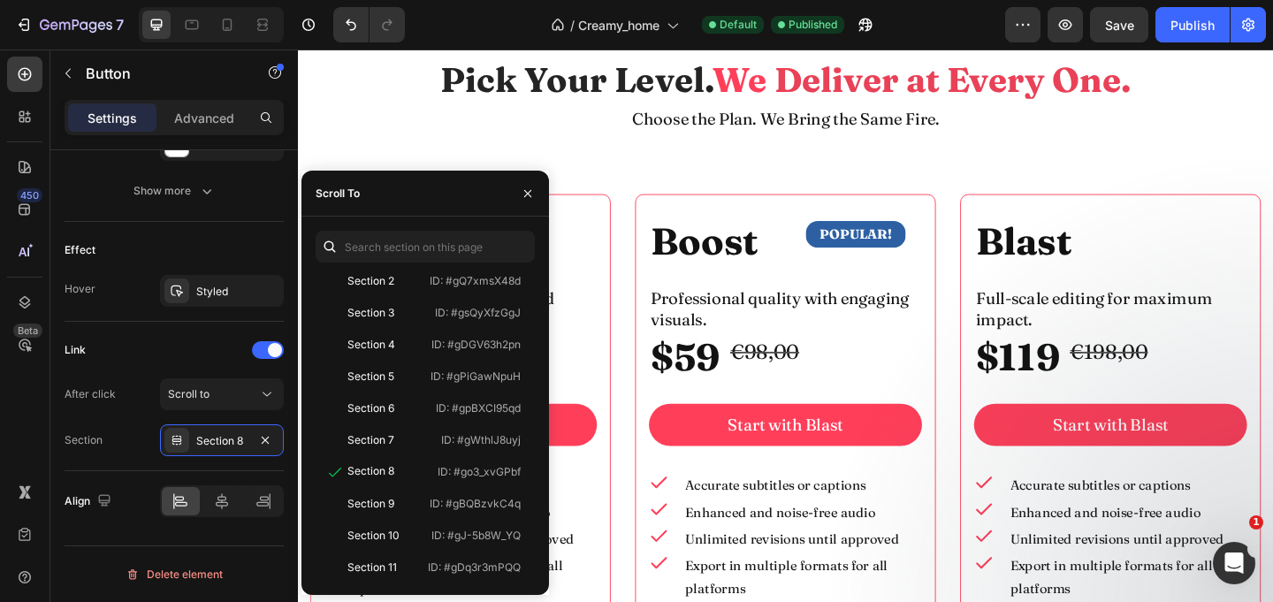
click at [374, 202] on div "Scroll To" at bounding box center [424, 194] width 247 height 46
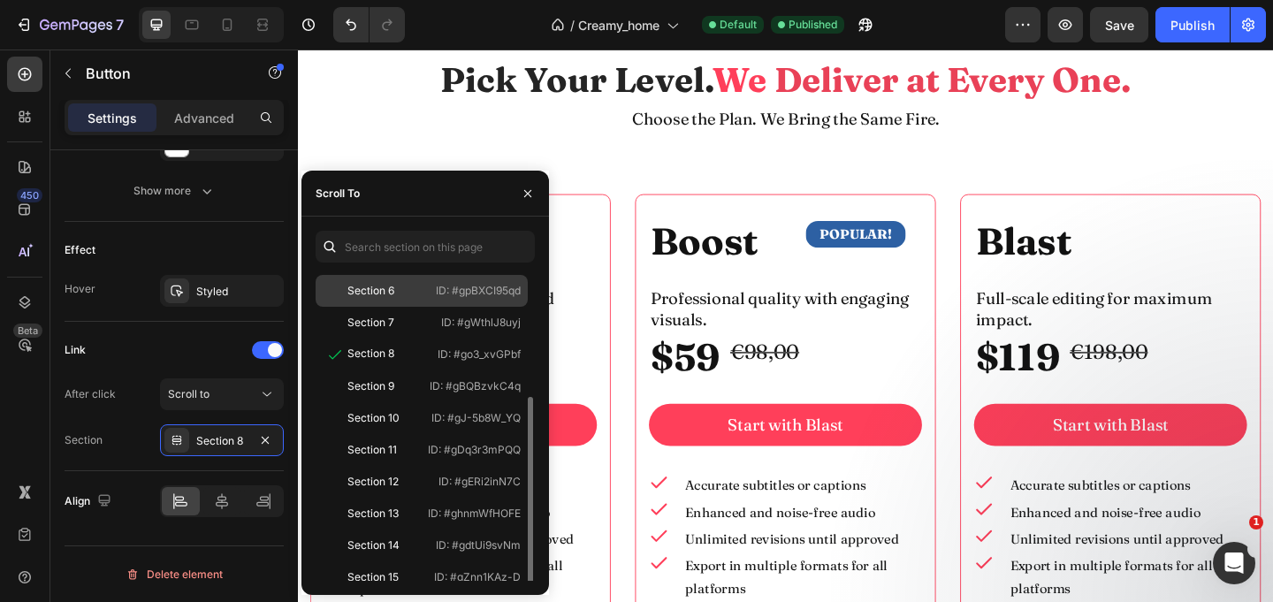
scroll to position [198, 0]
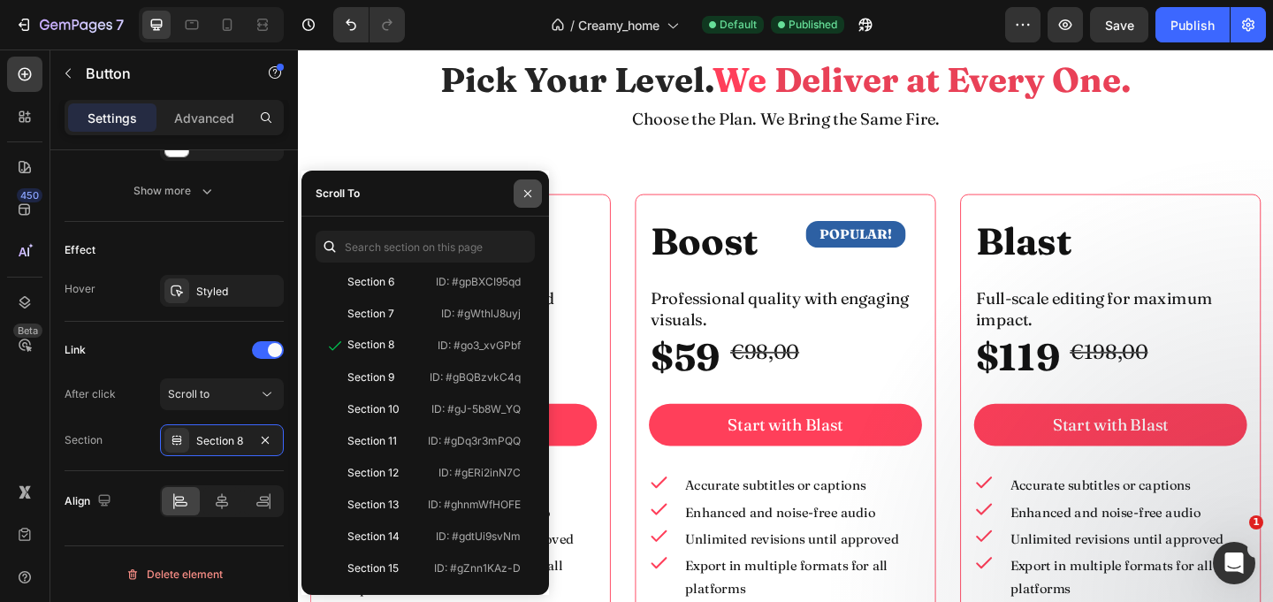
click at [533, 191] on icon "button" at bounding box center [528, 193] width 14 height 14
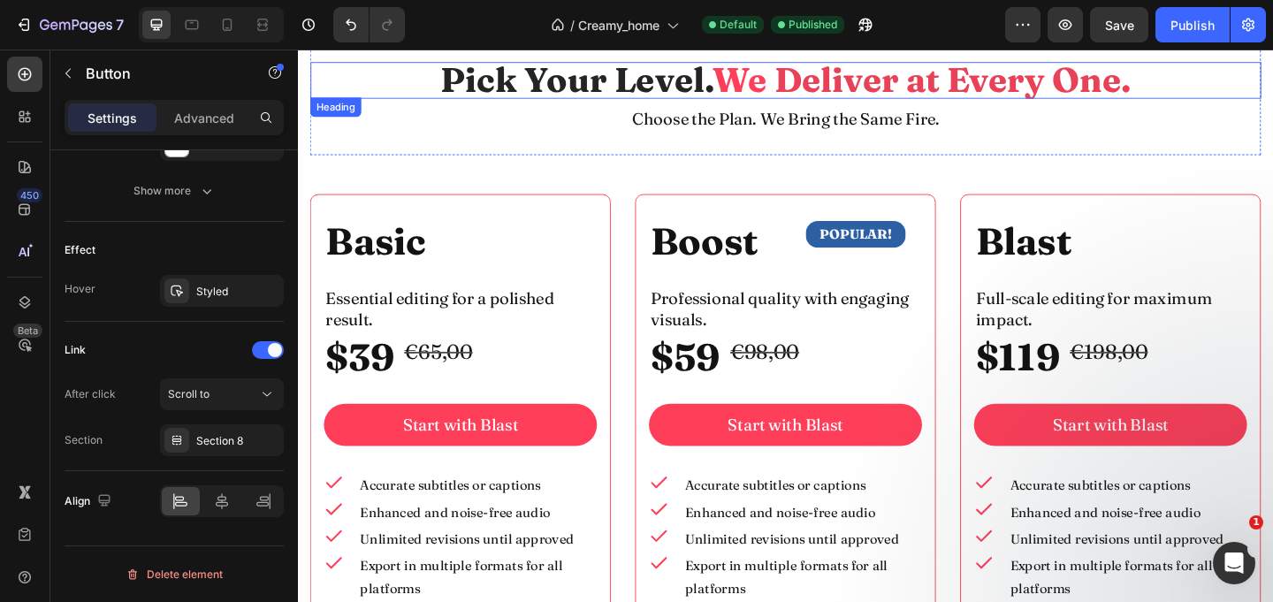
scroll to position [6587, 0]
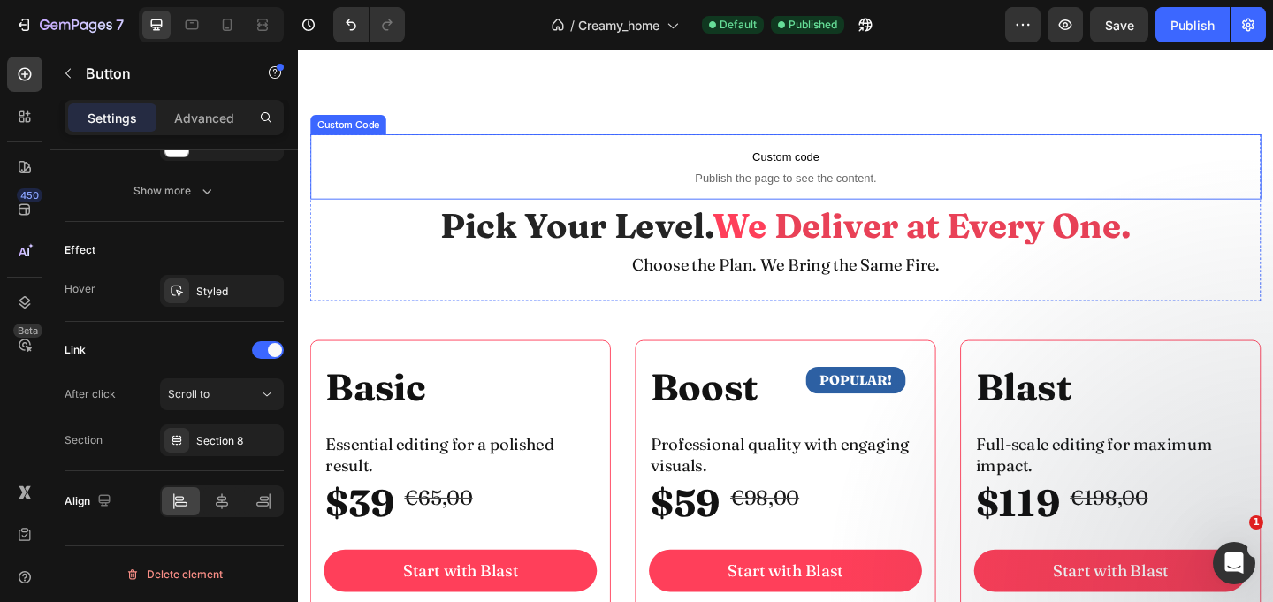
click at [561, 175] on span "Custom code" at bounding box center [828, 166] width 1034 height 21
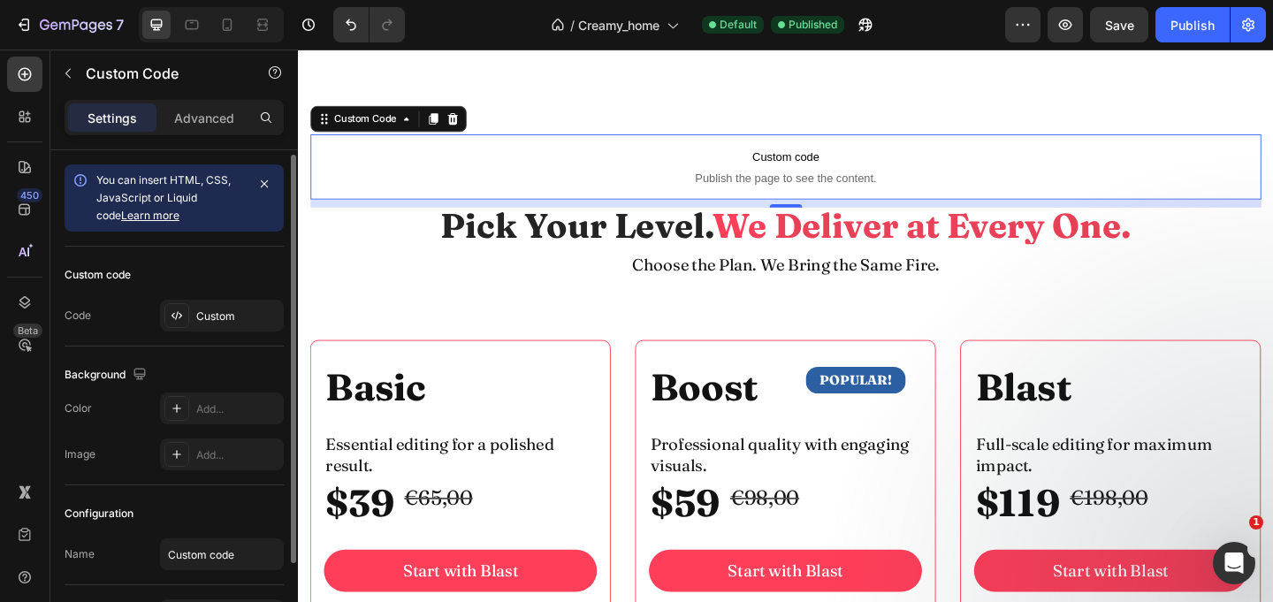
scroll to position [5, 0]
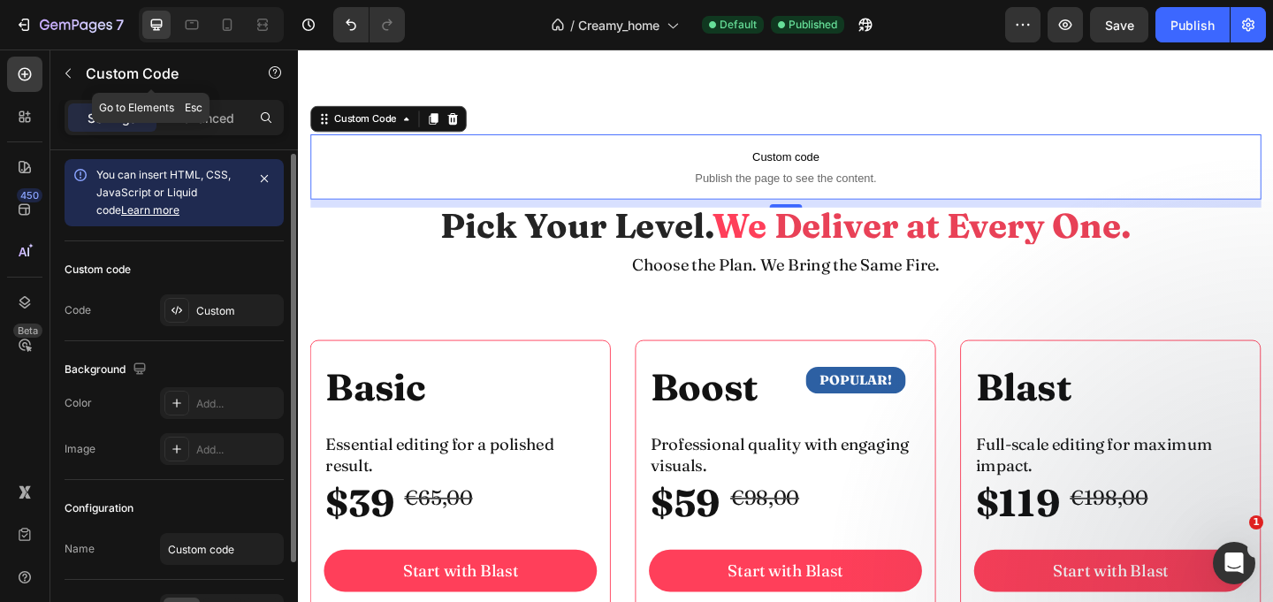
click at [188, 98] on div "Custom Code" at bounding box center [150, 74] width 201 height 50
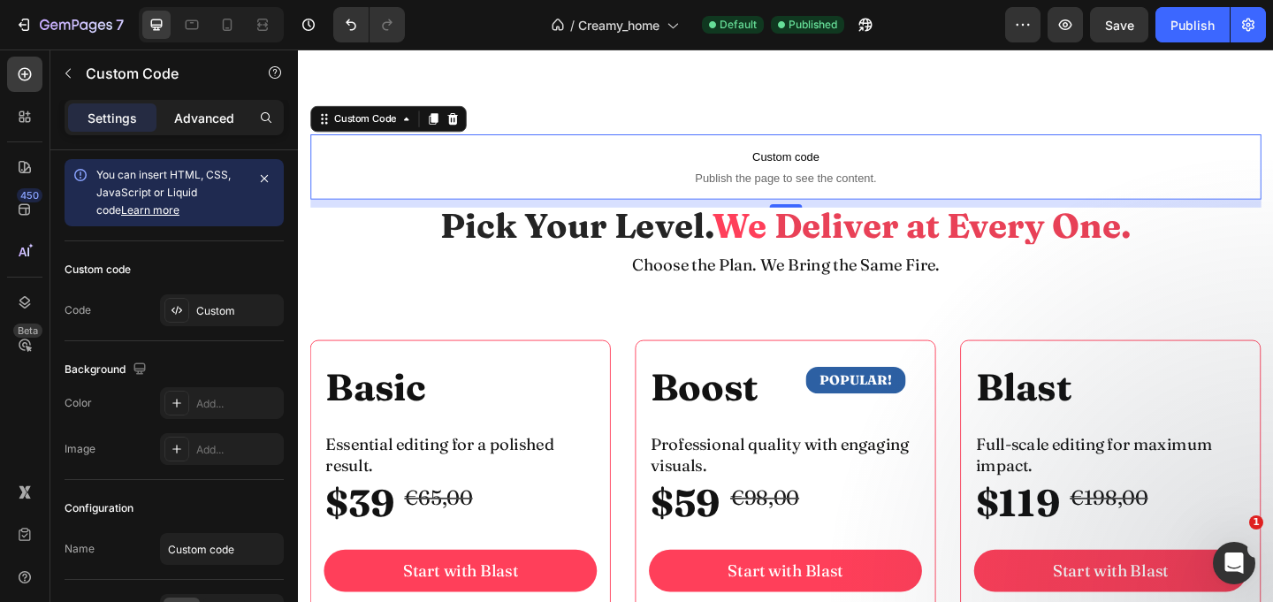
click at [223, 114] on p "Advanced" at bounding box center [204, 118] width 60 height 19
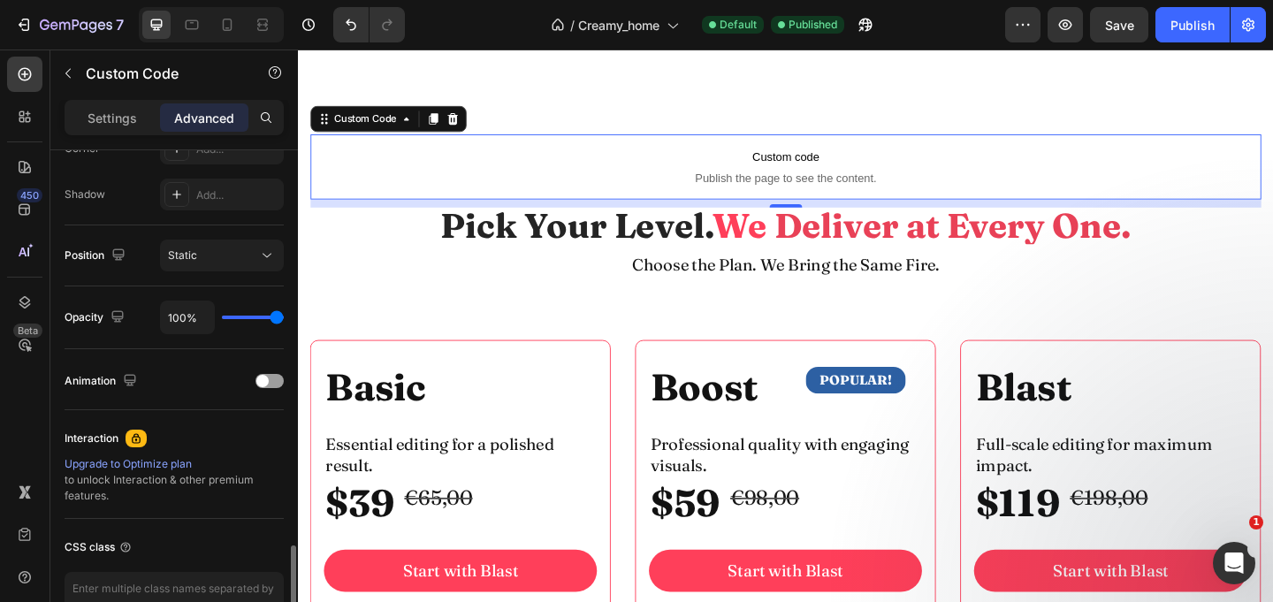
scroll to position [677, 0]
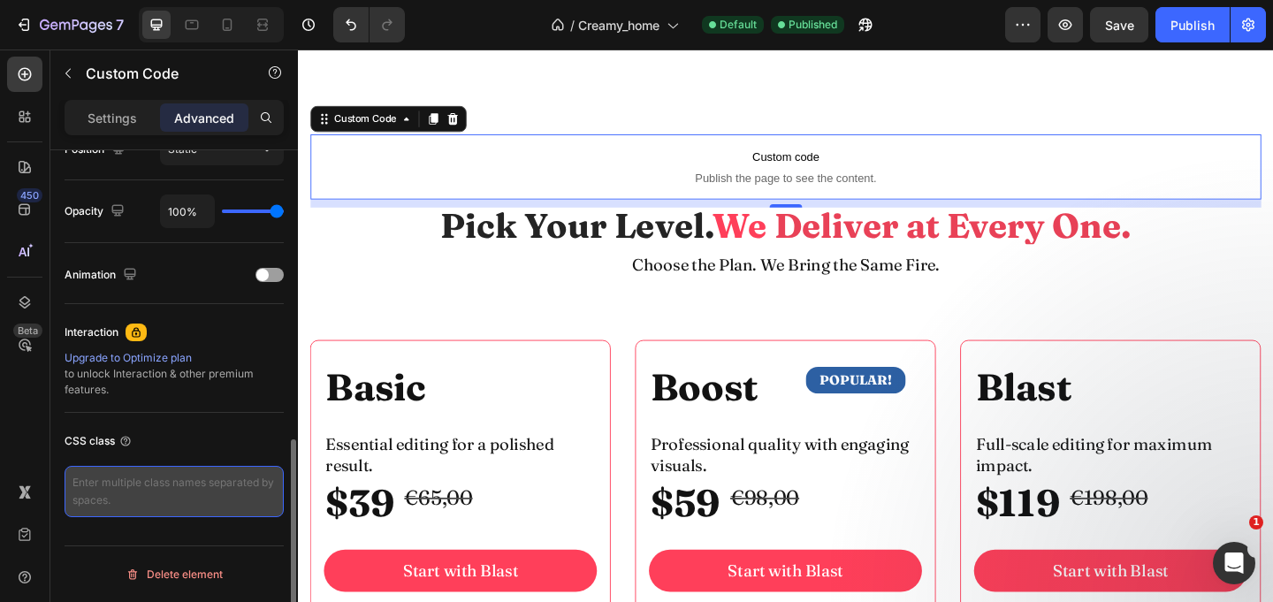
click at [193, 494] on textarea at bounding box center [174, 491] width 219 height 51
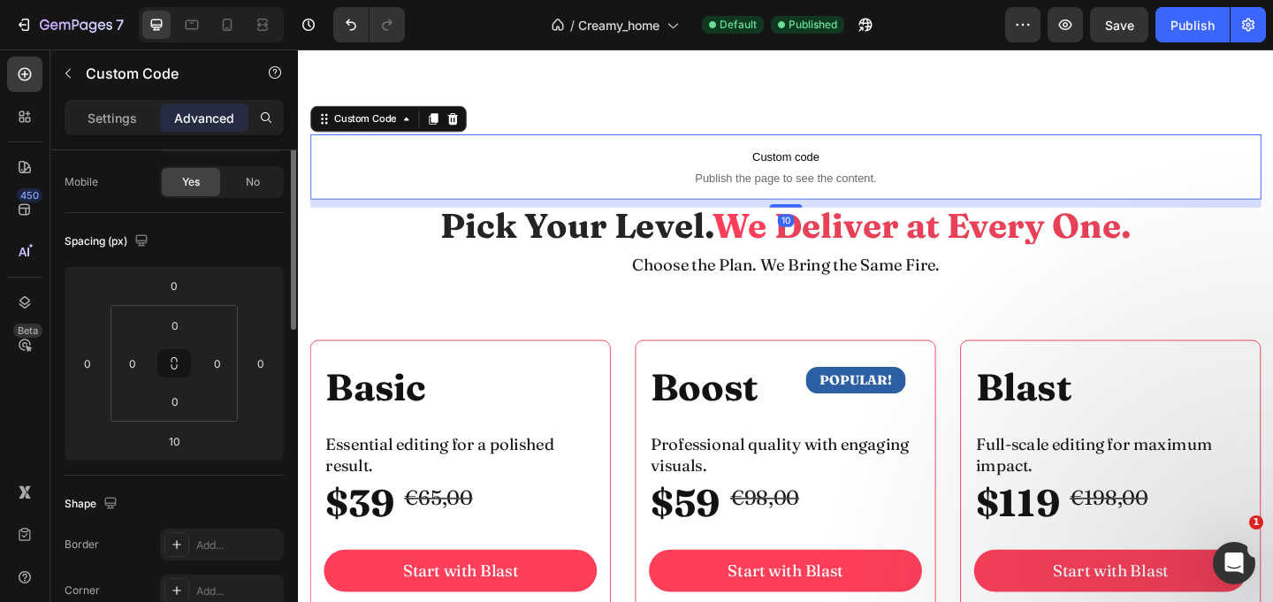
scroll to position [0, 0]
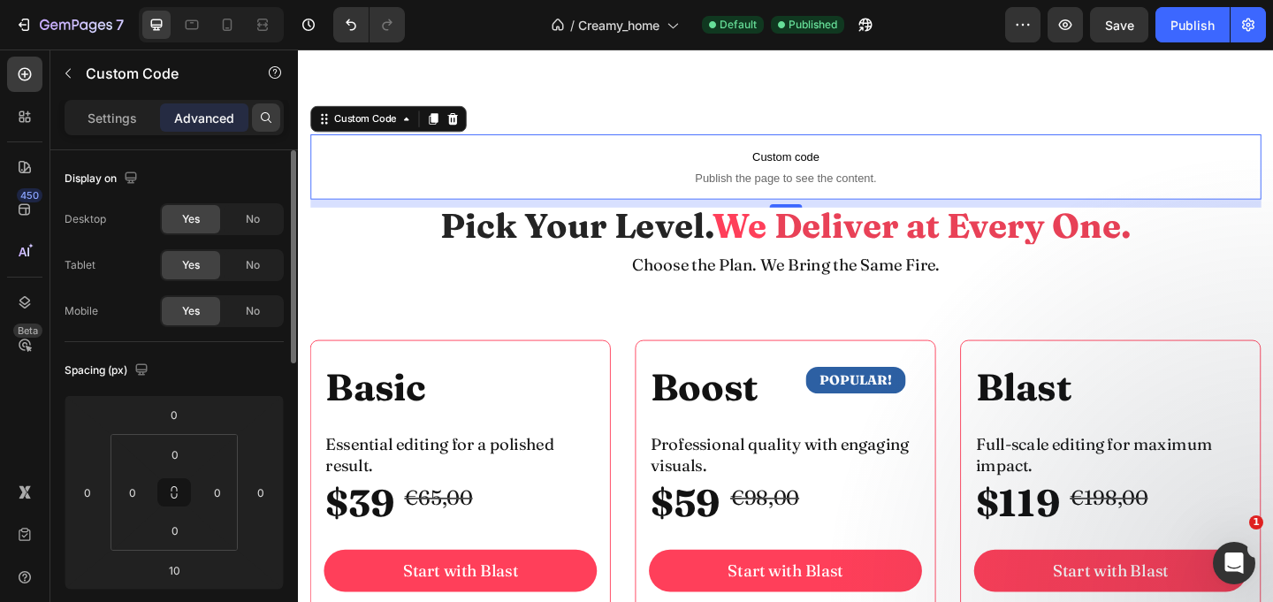
click at [265, 118] on icon at bounding box center [266, 117] width 14 height 14
click at [101, 114] on p "Settings" at bounding box center [111, 118] width 49 height 19
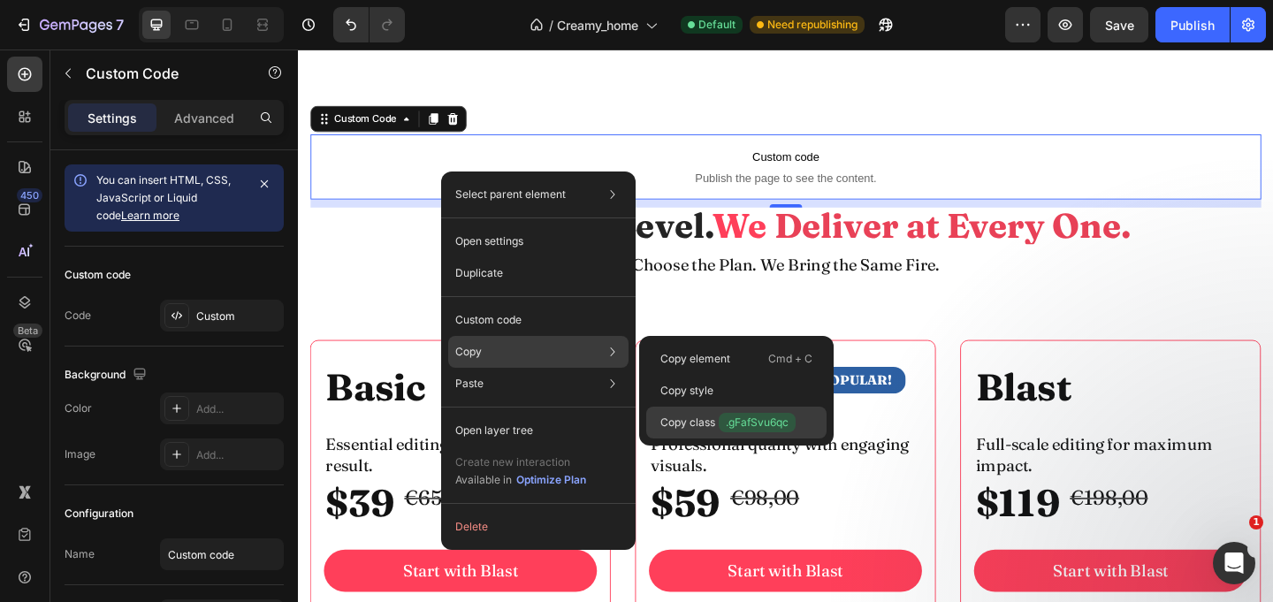
click at [697, 421] on p "Copy class .gFafSvu6qc" at bounding box center [727, 422] width 135 height 19
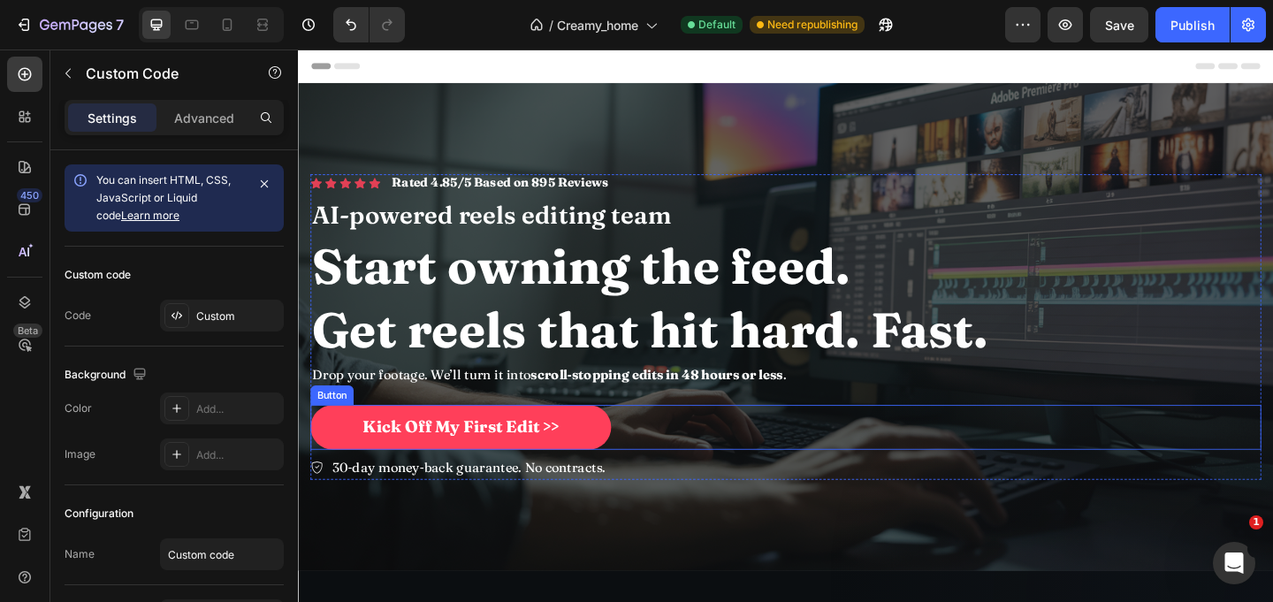
click at [604, 456] on link "Kick Off My First Edit >>" at bounding box center [474, 460] width 327 height 49
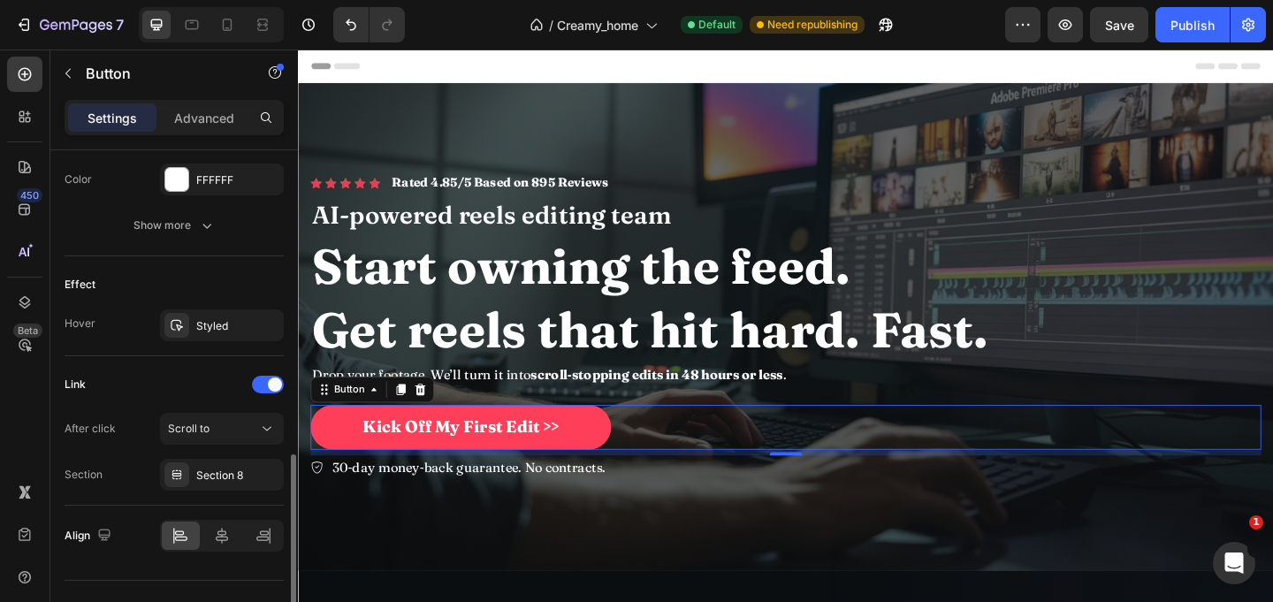
scroll to position [857, 0]
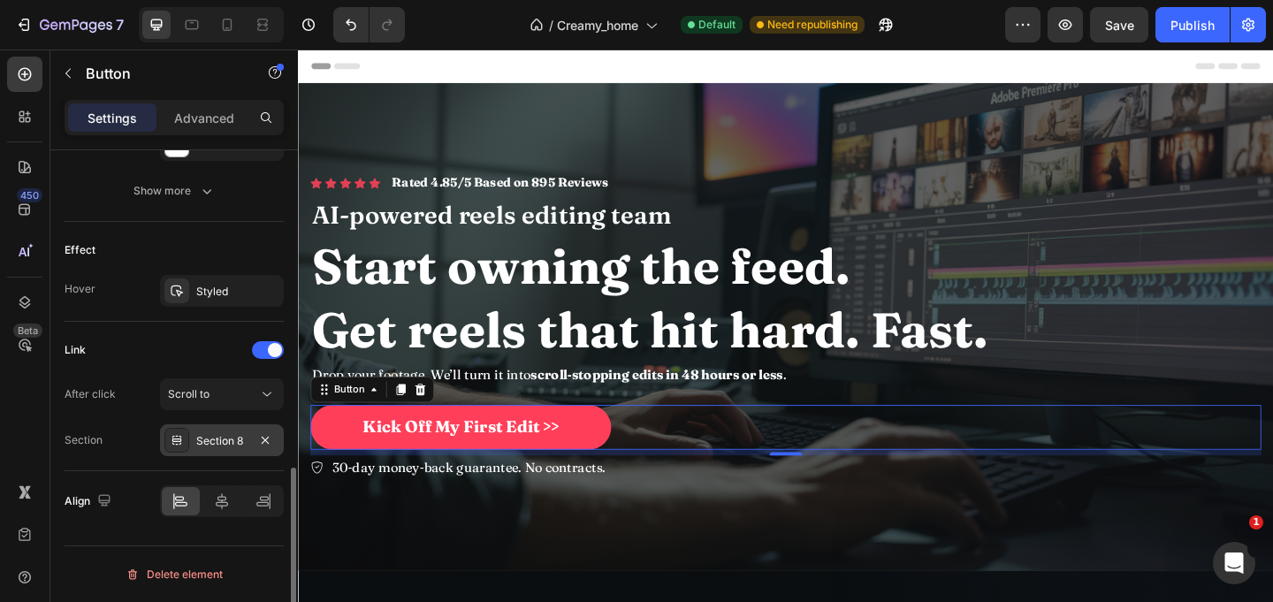
click at [238, 445] on div "Section 8" at bounding box center [221, 441] width 51 height 16
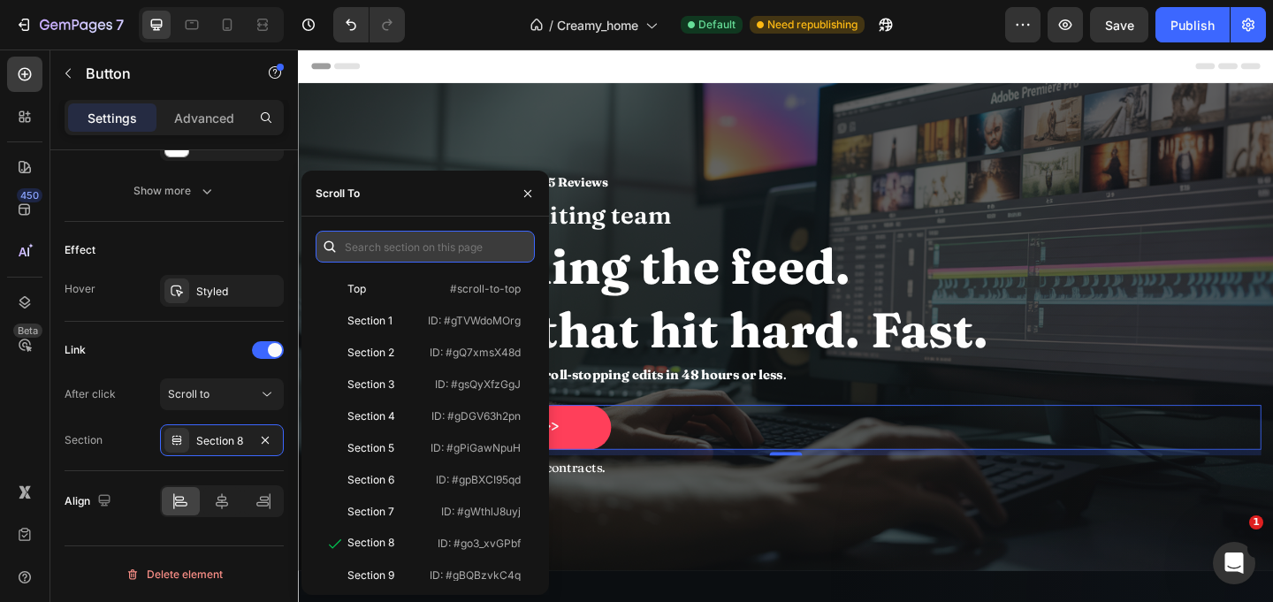
click at [407, 244] on input "text" at bounding box center [424, 247] width 219 height 32
paste input ".gFafSvu6qc"
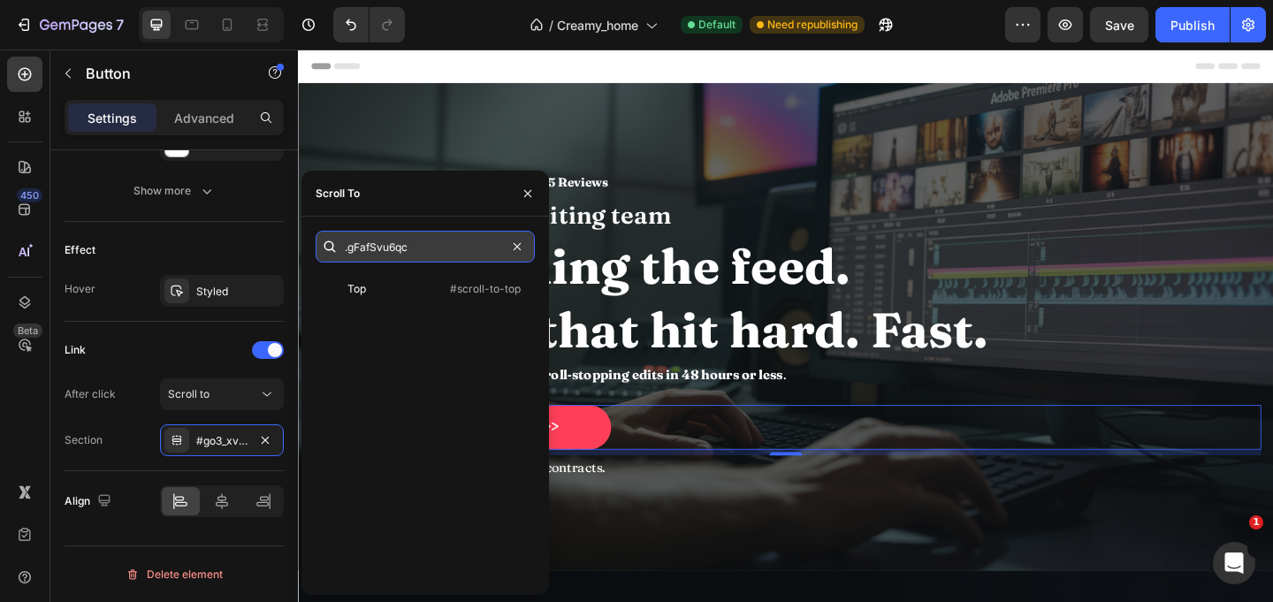
type input ".gFafSvu6qc"
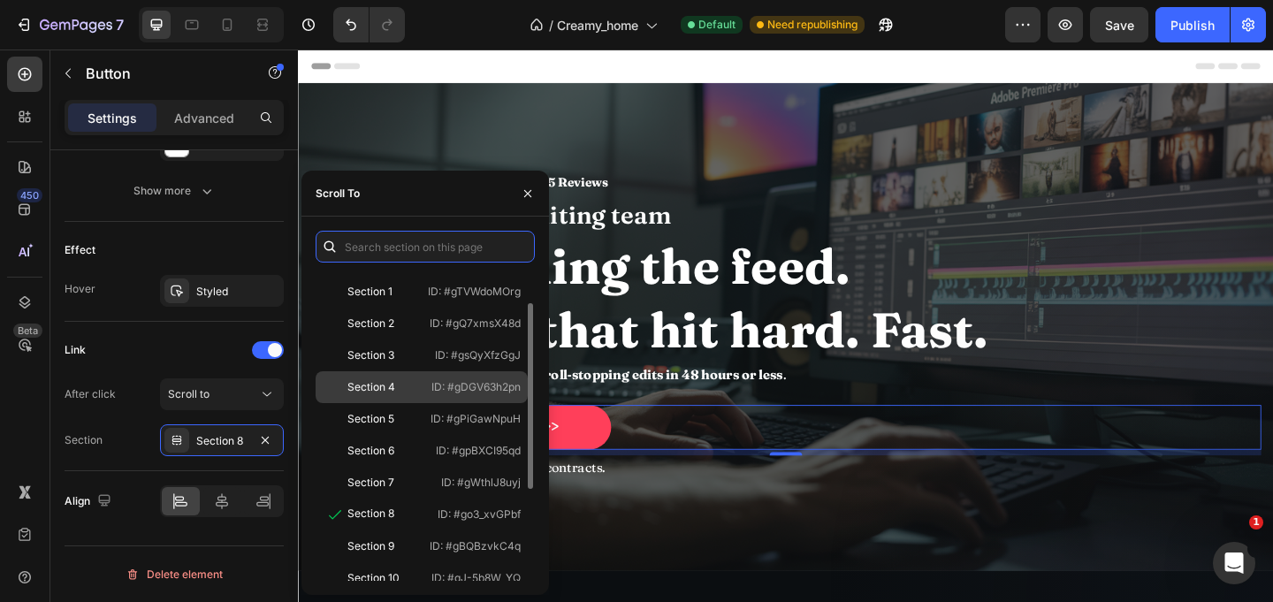
scroll to position [40, 0]
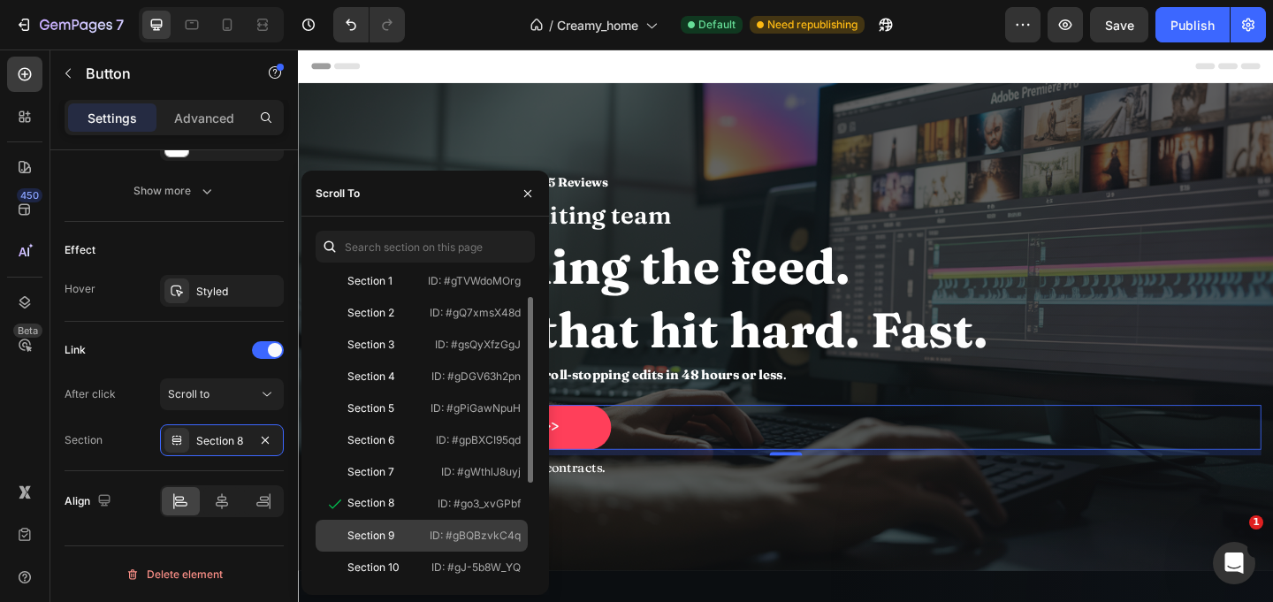
click at [389, 538] on div "Section 9" at bounding box center [370, 536] width 47 height 16
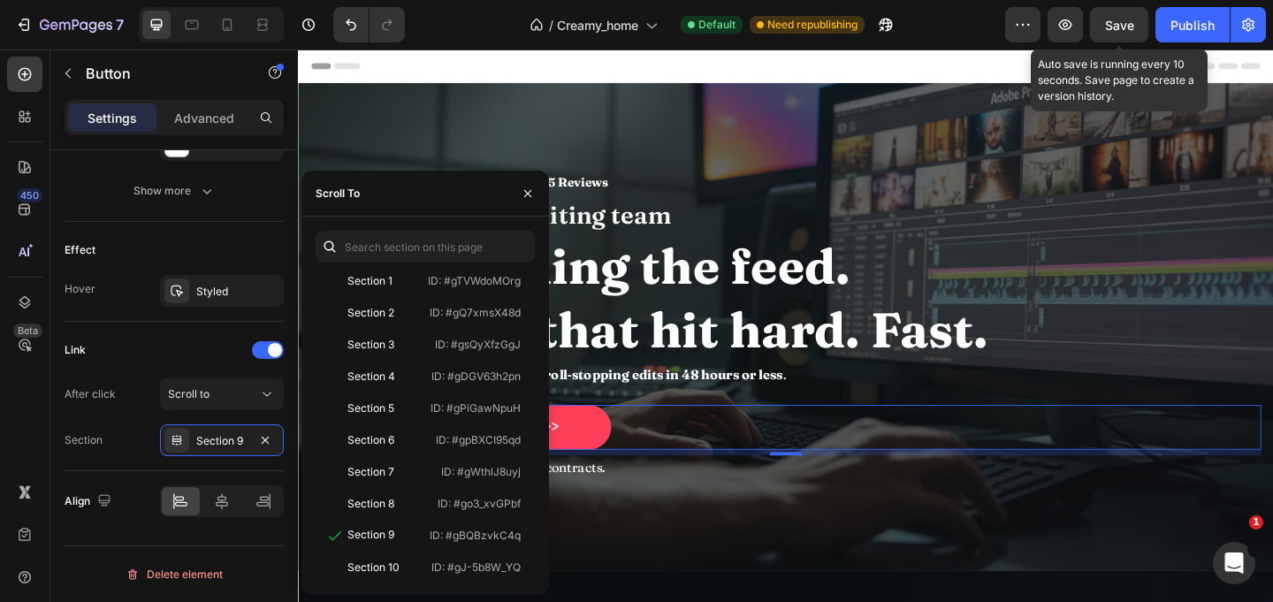
click at [1106, 30] on span "Save" at bounding box center [1119, 25] width 29 height 15
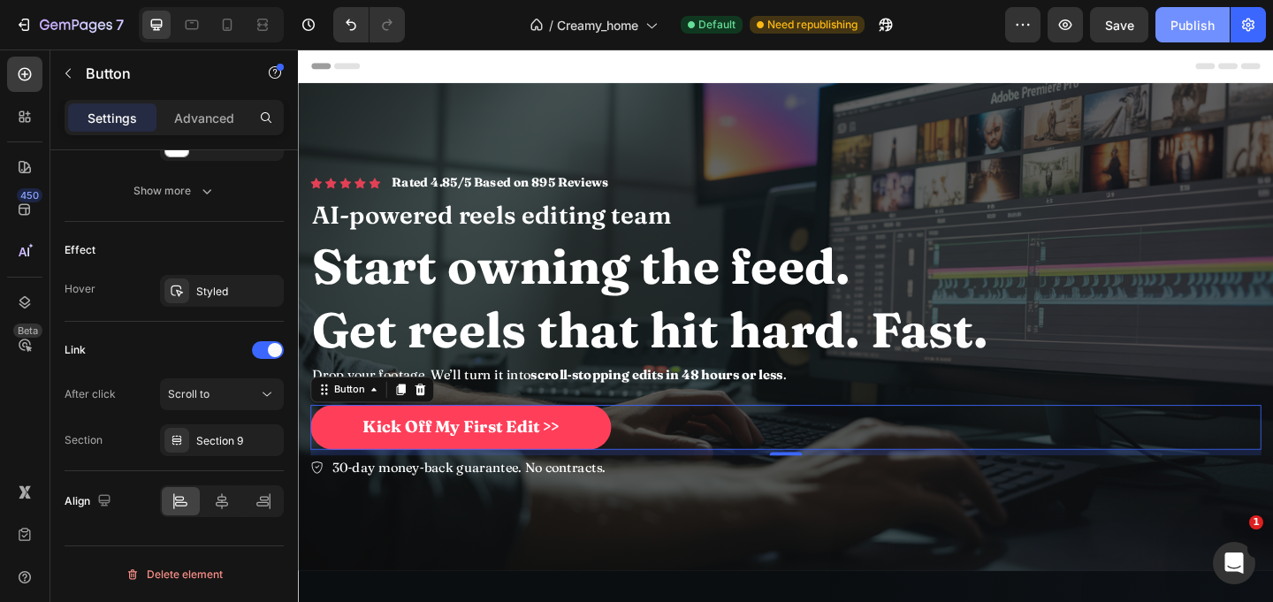
click at [1179, 27] on div "Publish" at bounding box center [1192, 25] width 44 height 19
click at [610, 462] on link "Kick Off My First Edit >>" at bounding box center [474, 460] width 327 height 49
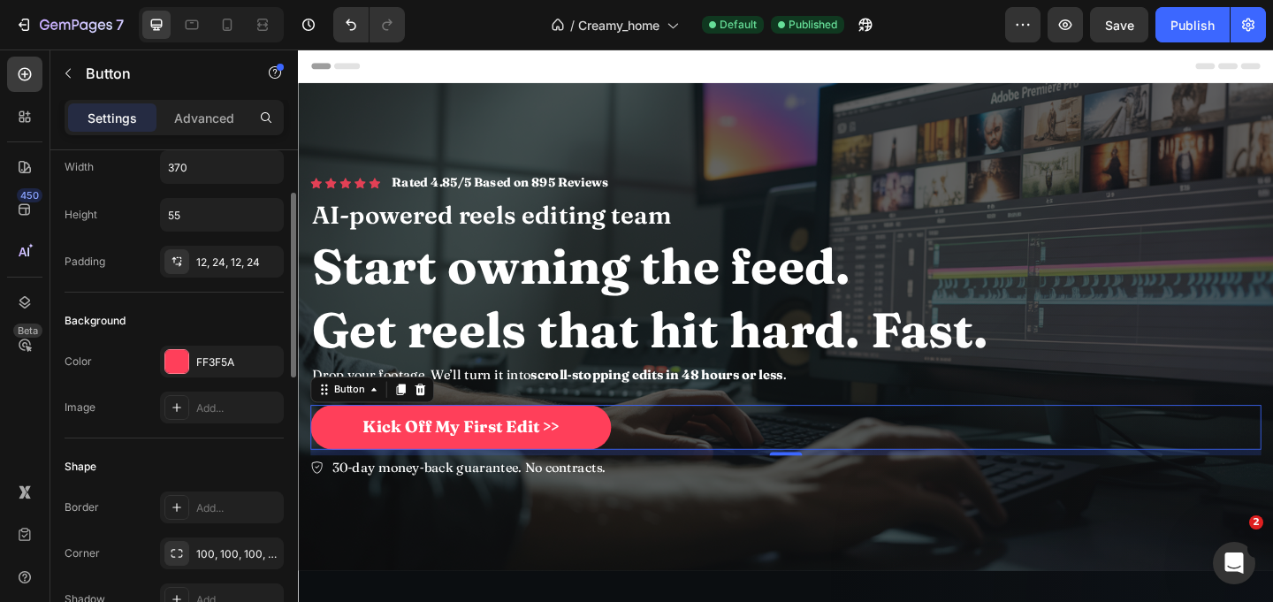
scroll to position [55, 0]
click at [218, 363] on div "FF3F5A" at bounding box center [221, 361] width 51 height 16
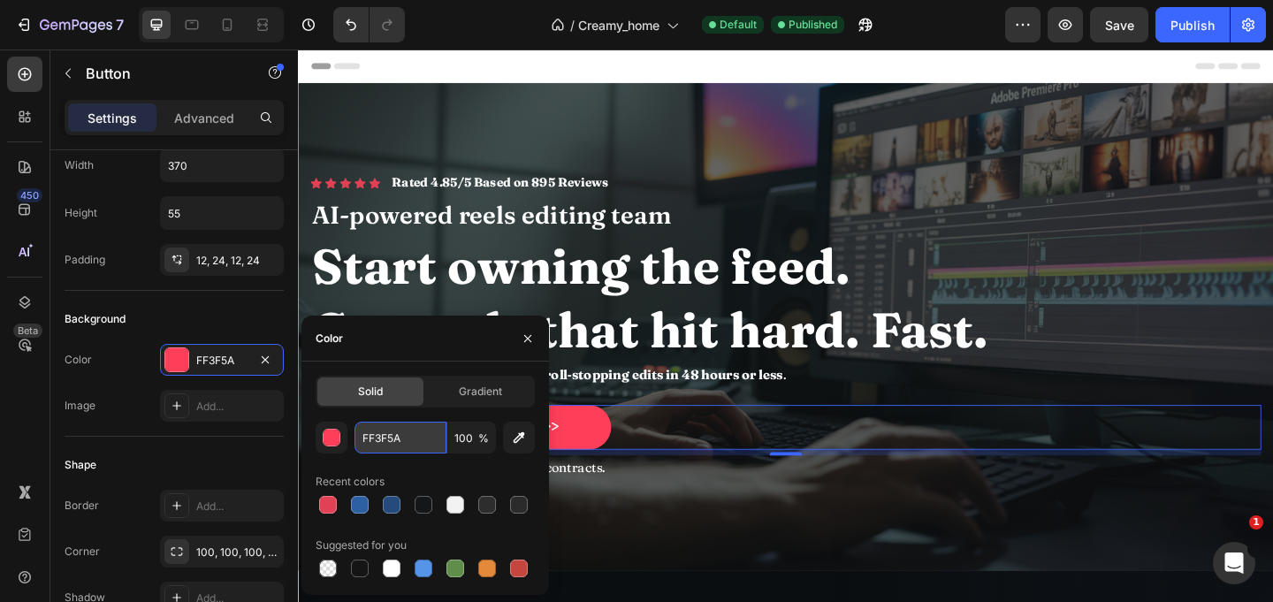
click at [416, 443] on input "FF3F5A" at bounding box center [400, 438] width 92 height 32
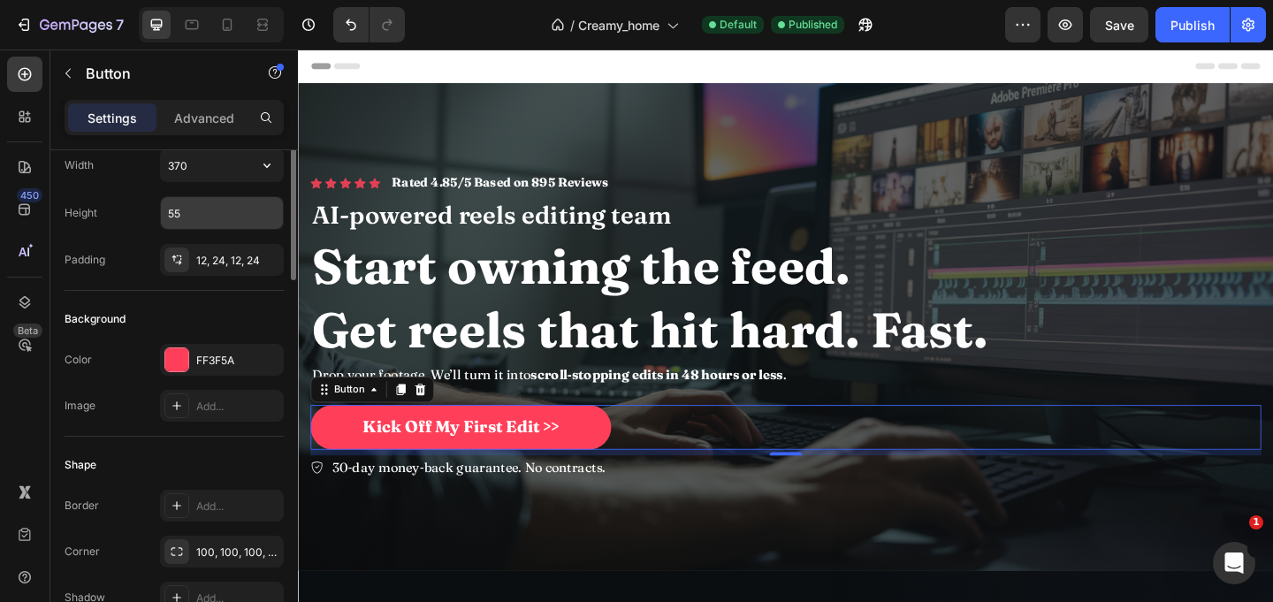
scroll to position [0, 0]
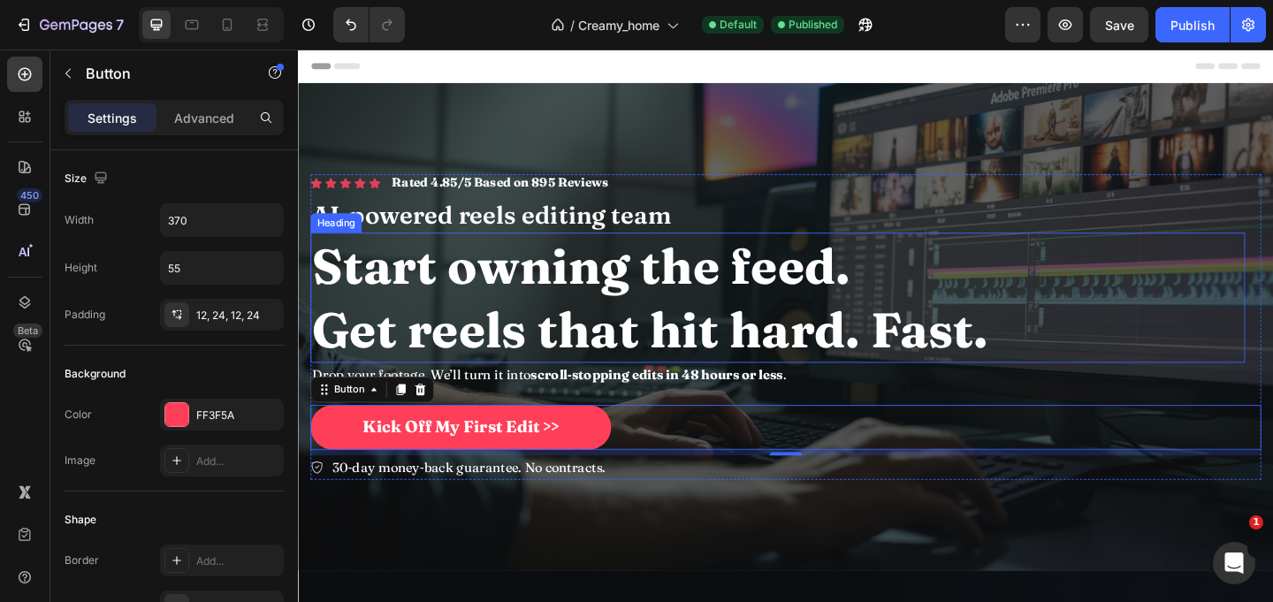
click at [530, 308] on strong "Start owning the feed." at bounding box center [605, 284] width 585 height 65
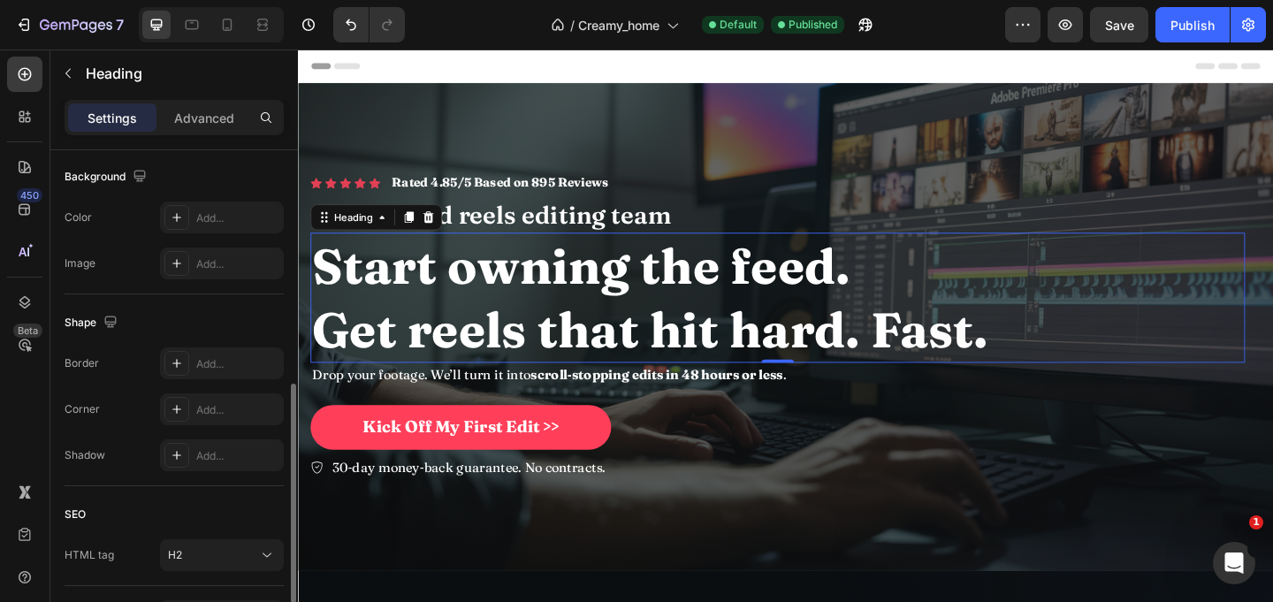
scroll to position [645, 0]
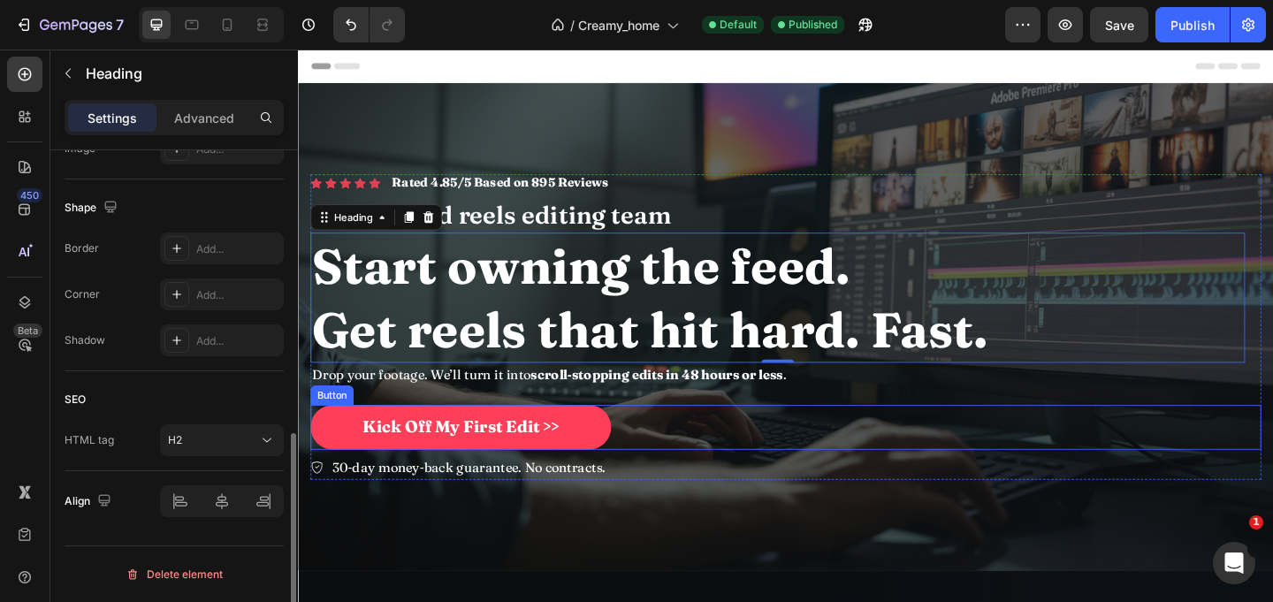
click at [611, 455] on link "Kick Off My First Edit >>" at bounding box center [474, 460] width 327 height 49
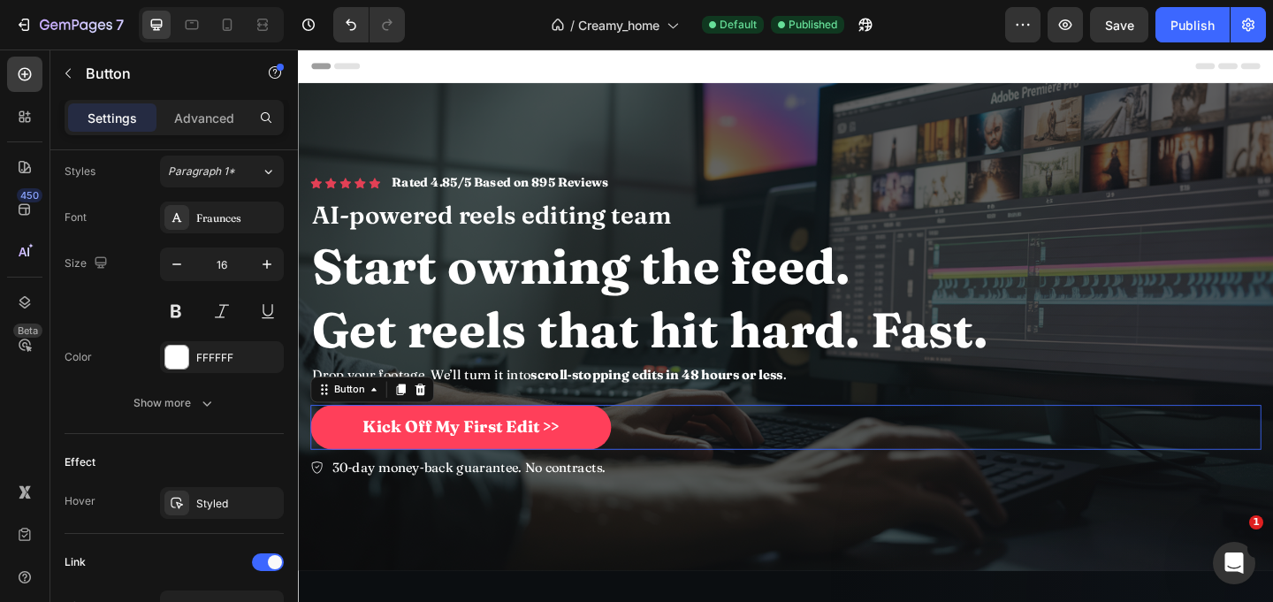
scroll to position [0, 0]
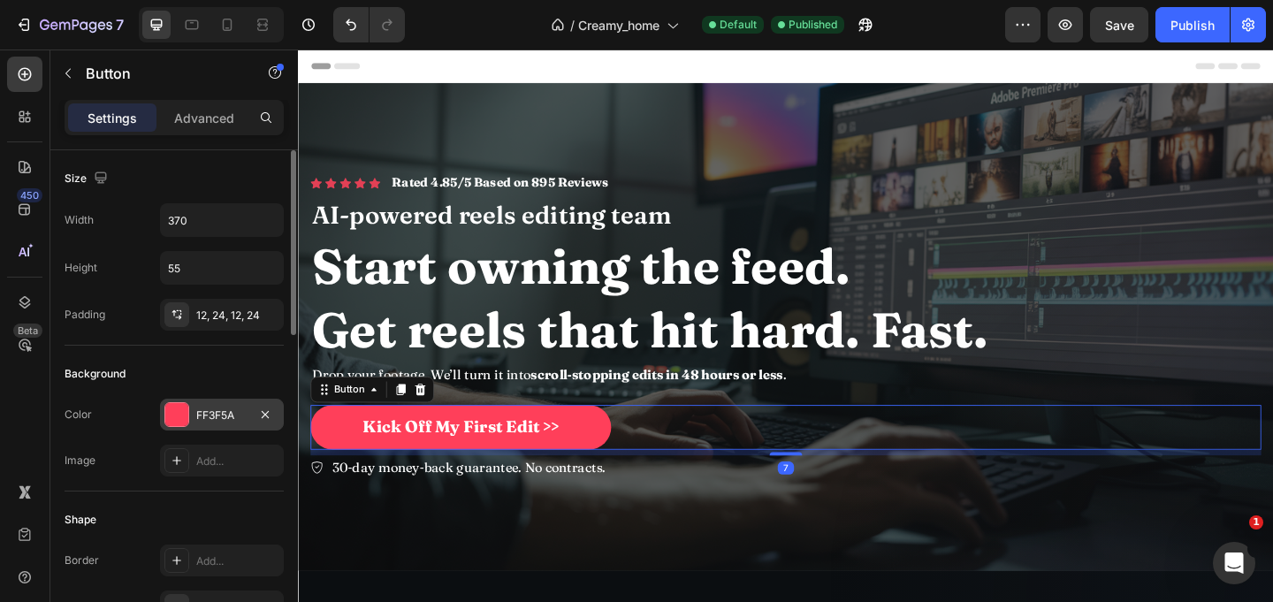
click at [217, 422] on div "FF3F5A" at bounding box center [221, 415] width 51 height 16
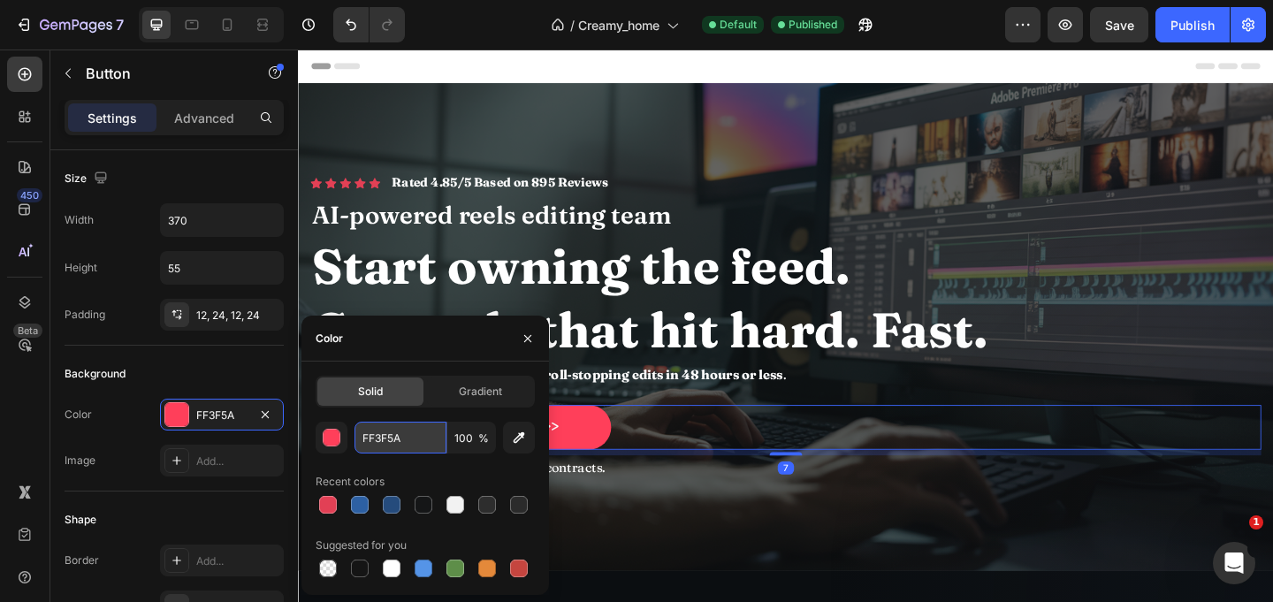
click at [413, 430] on input "FF3F5A" at bounding box center [400, 438] width 92 height 32
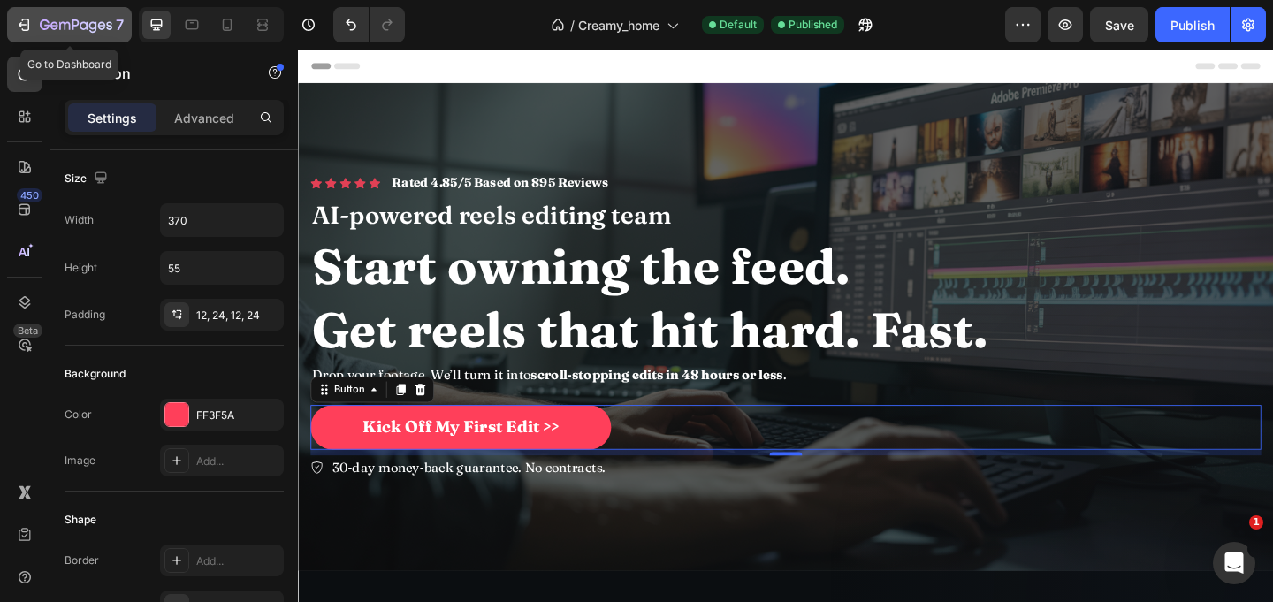
click at [24, 16] on icon "button" at bounding box center [24, 25] width 18 height 18
